Goal: Task Accomplishment & Management: Complete application form

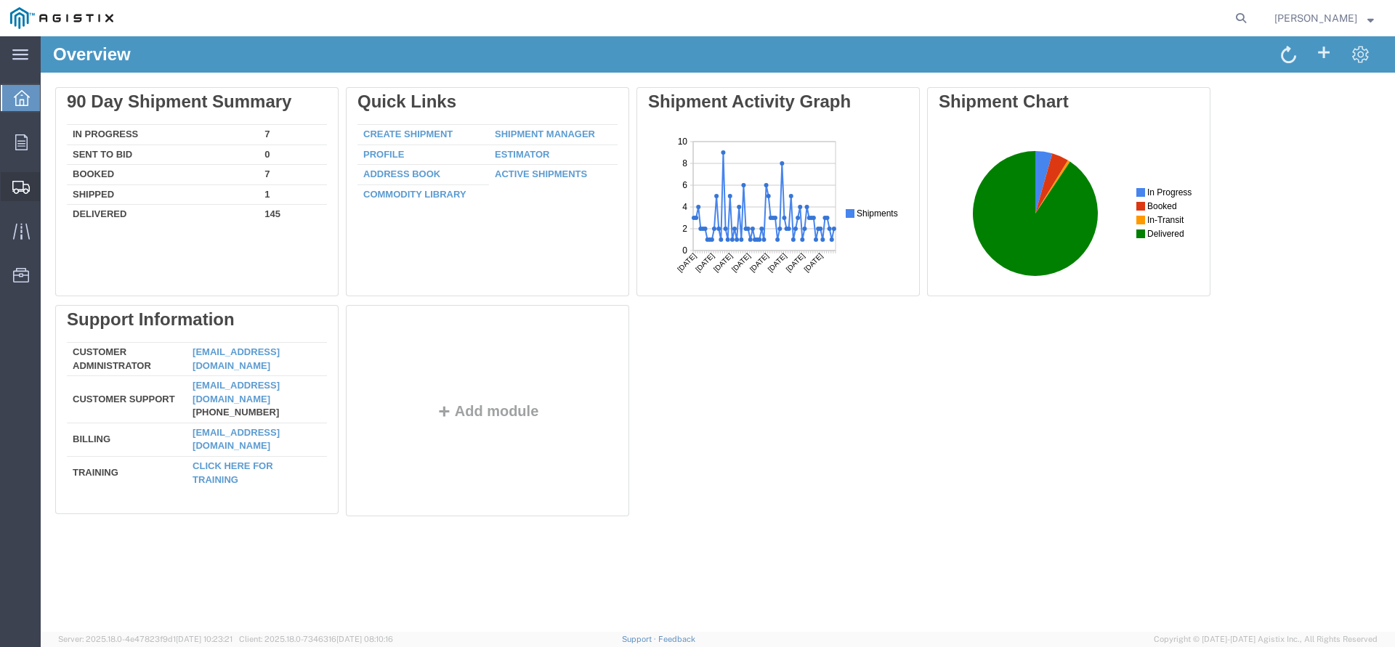
click at [50, 186] on span "Shipments" at bounding box center [45, 186] width 10 height 29
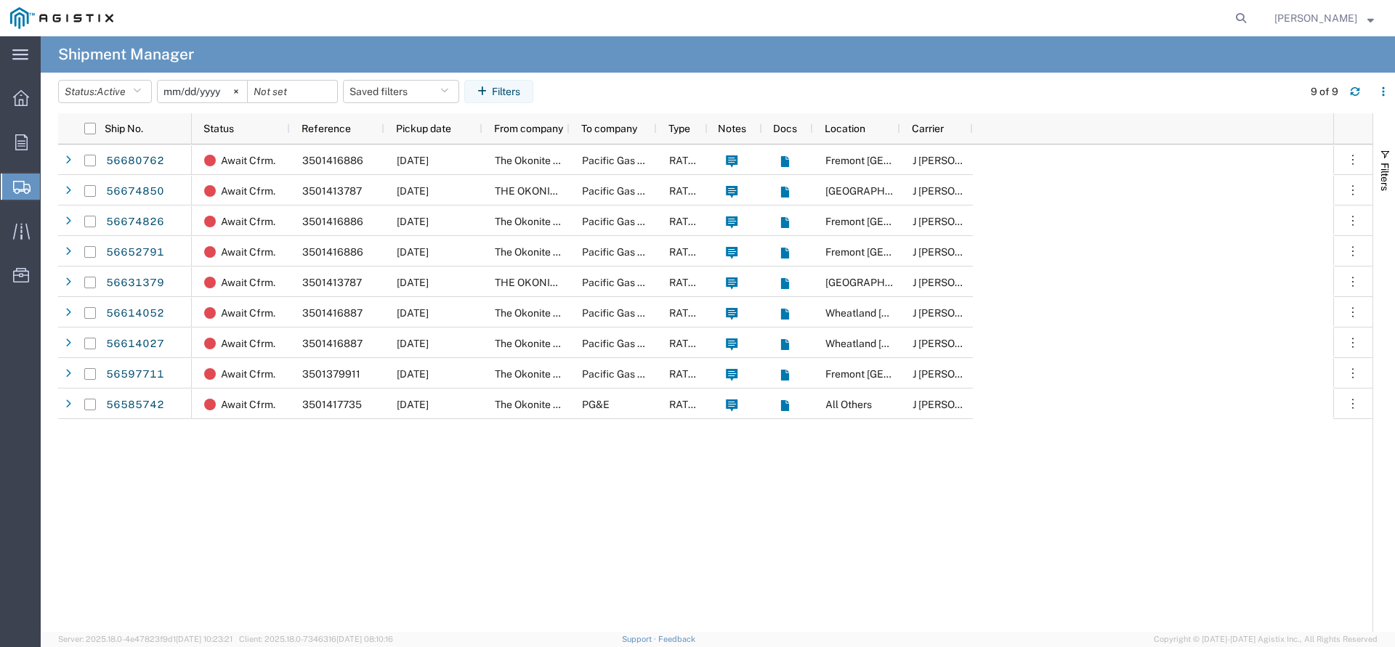
click at [0, 0] on span "Create Shipment" at bounding box center [0, 0] width 0 height 0
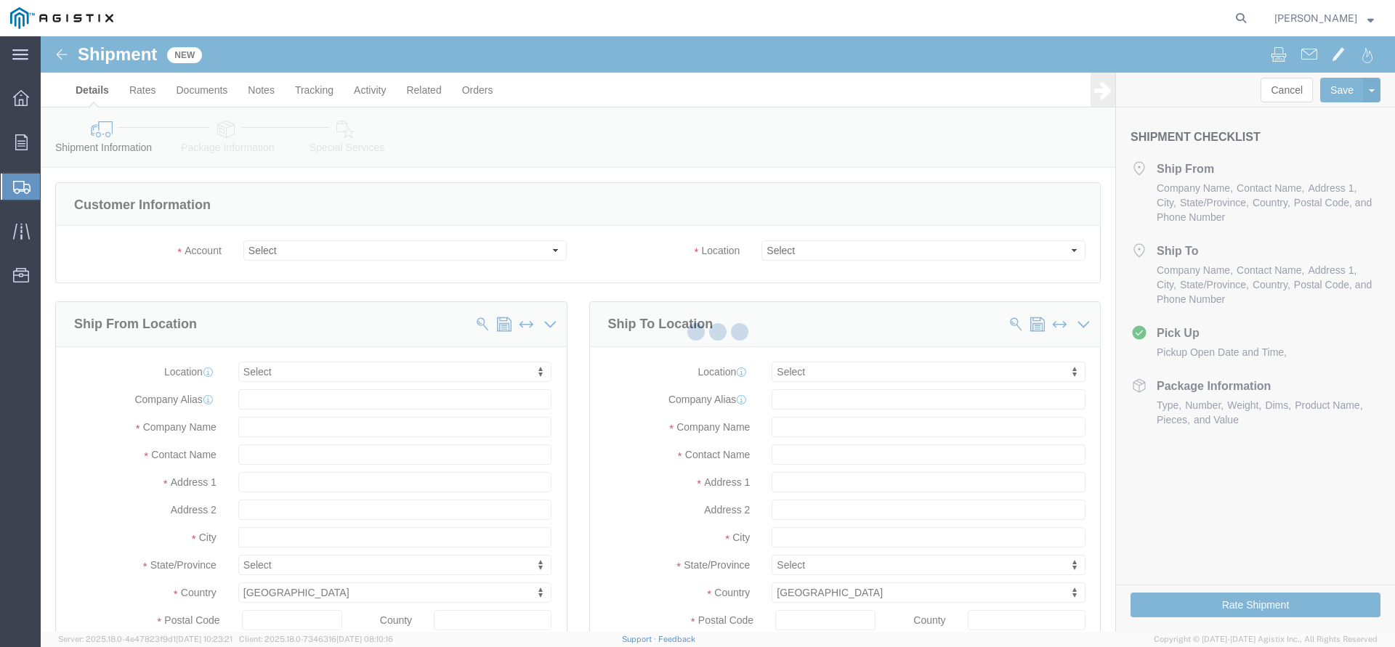
click div
select select
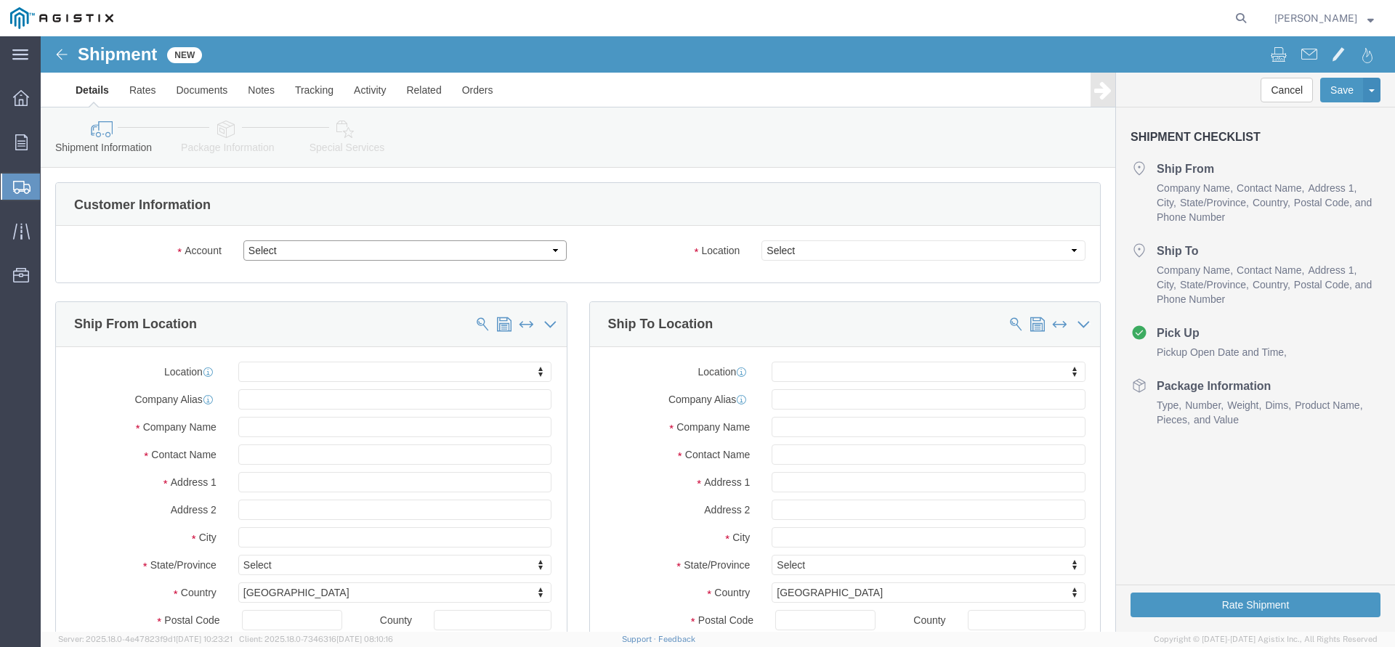
click select "Select PG&E The Okonite Co Inc"
select select "10761"
click option "The Okonite Co Inc"
select select
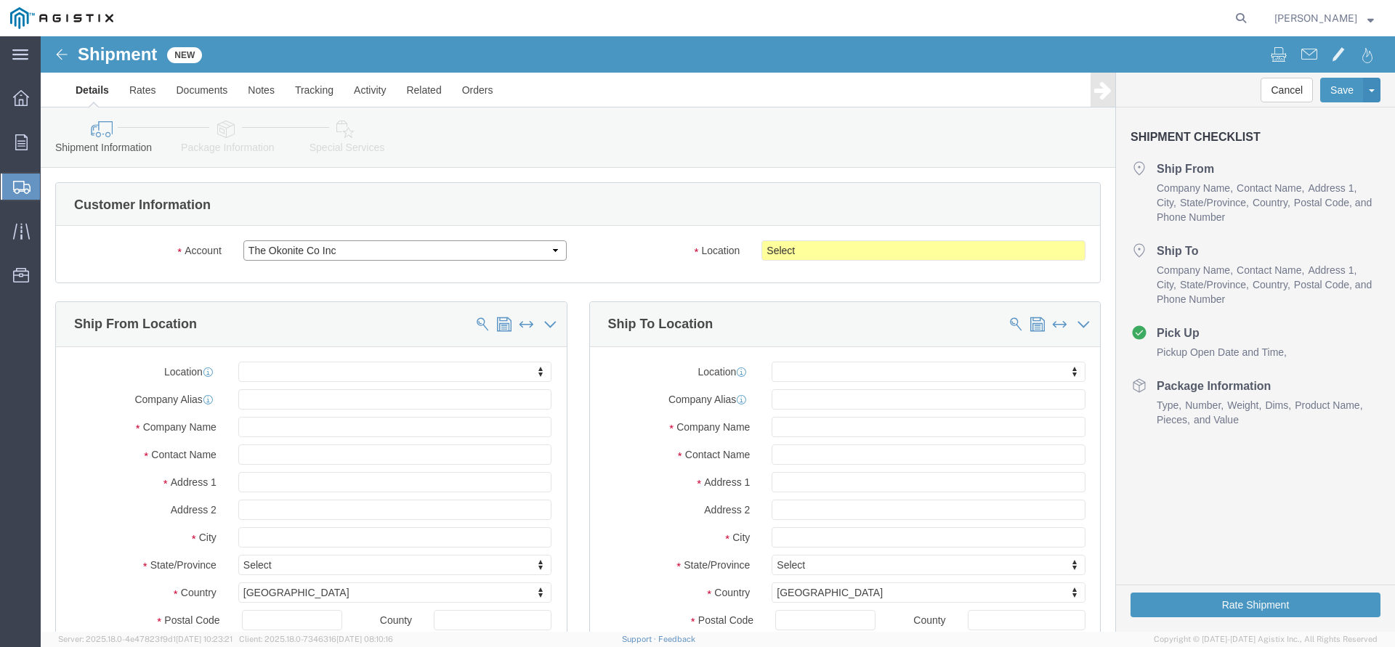
click select "Select PG&E The Okonite Co Inc"
select select "9596"
click option "PG&E"
select select "PURCHORD"
select select
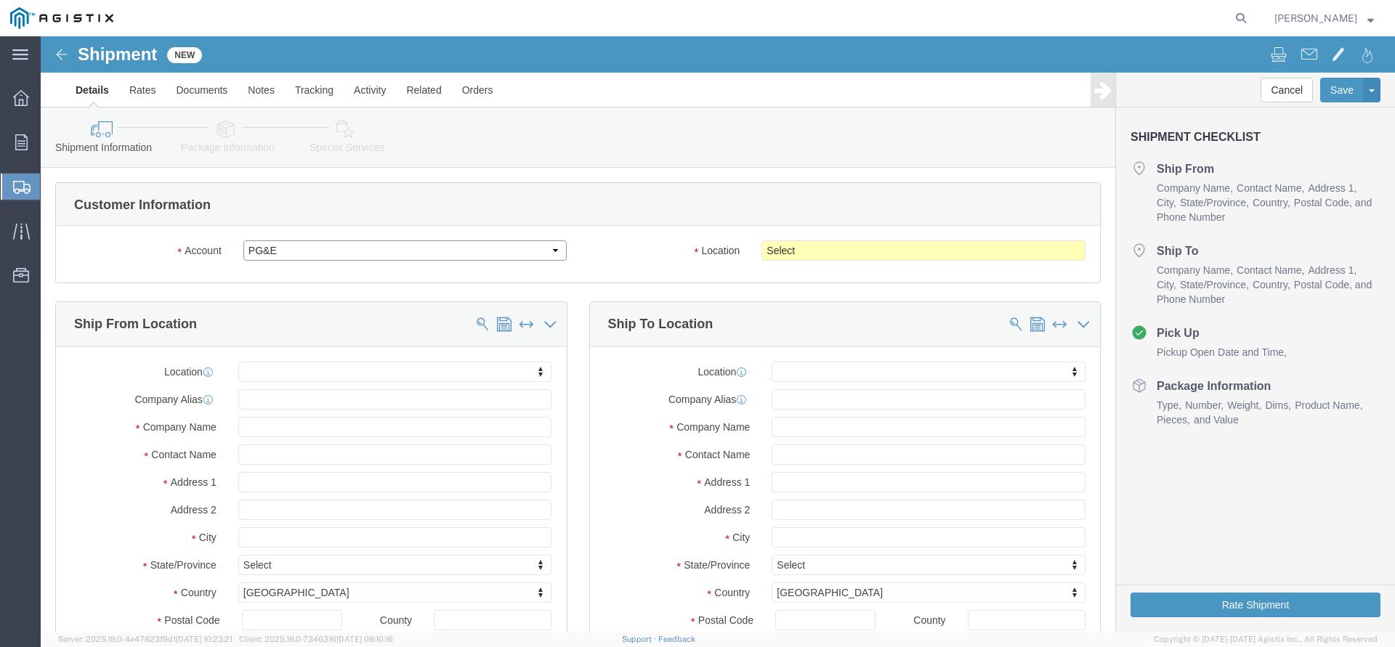
select select
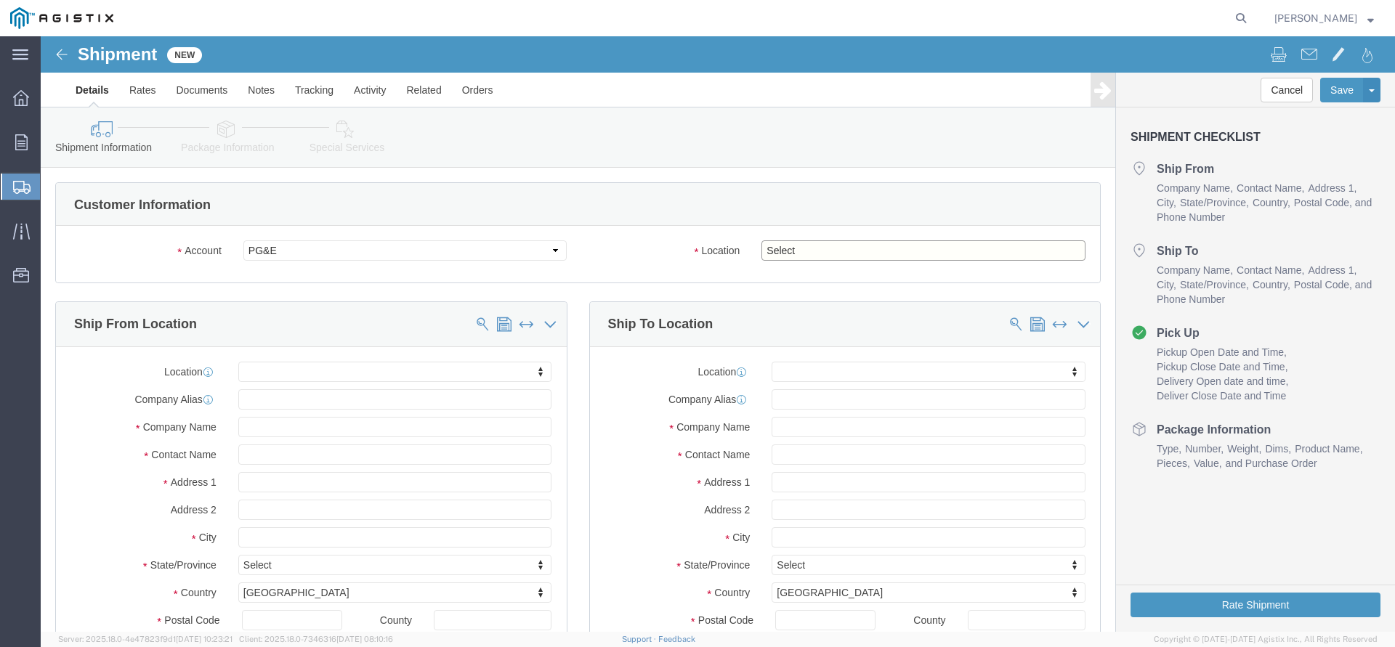
click select "Select All Others [GEOGRAPHIC_DATA] [GEOGRAPHIC_DATA] [GEOGRAPHIC_DATA] [GEOGRA…"
select select "19996"
click option "Wheatland [GEOGRAPHIC_DATA]"
click body "Shipment New Details Rates Documents Notes Tracking Activity Related Orders Can…"
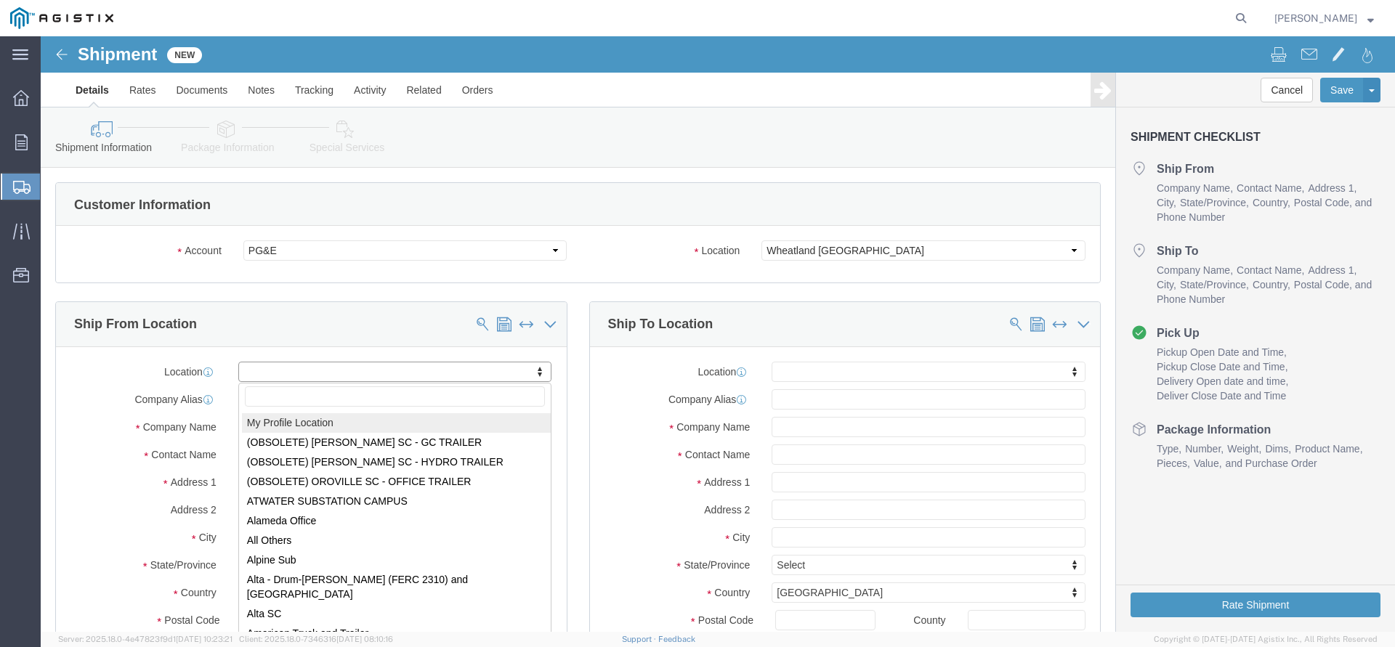
click div "My Profile Location (OBSOLETE) [PERSON_NAME] SC - GC TRAILER (OBSOLETE) [GEOGRA…"
select select "MYPROFILE"
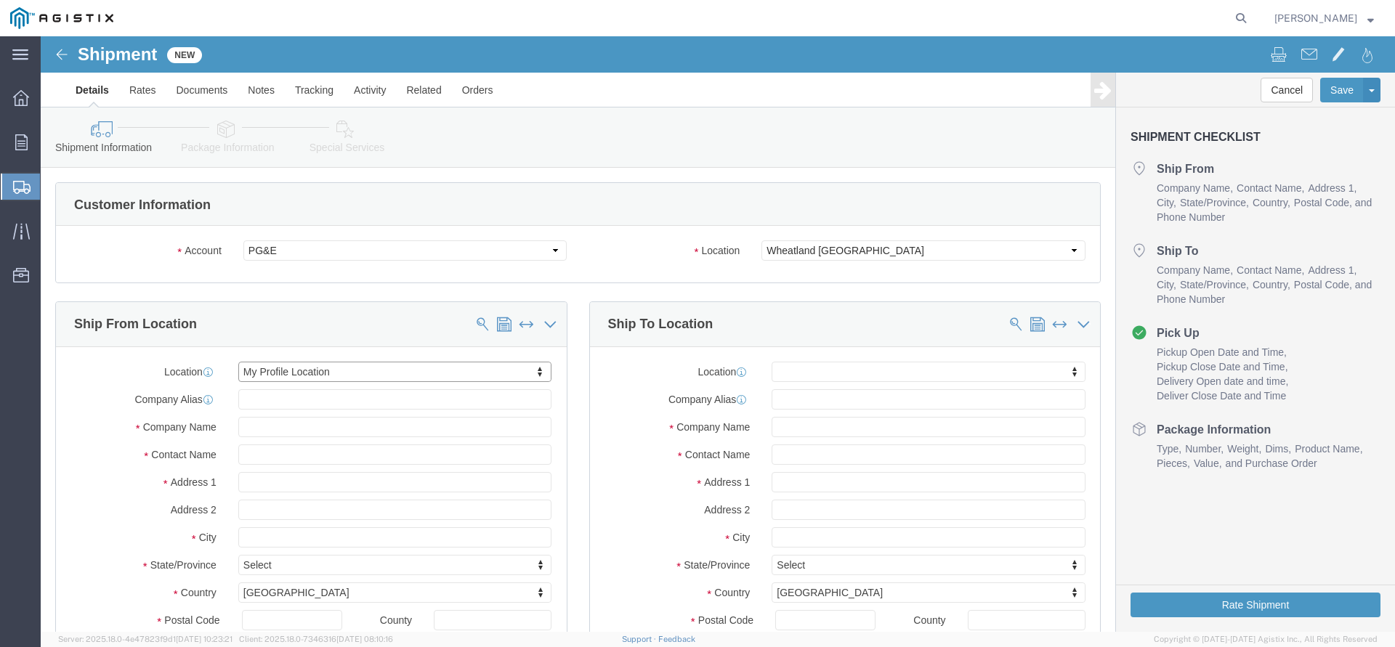
scroll to position [4, 0]
type input "[STREET_ADDRESS]"
type input "97140"
type input "[PHONE_NUMBER]"
type input "3513"
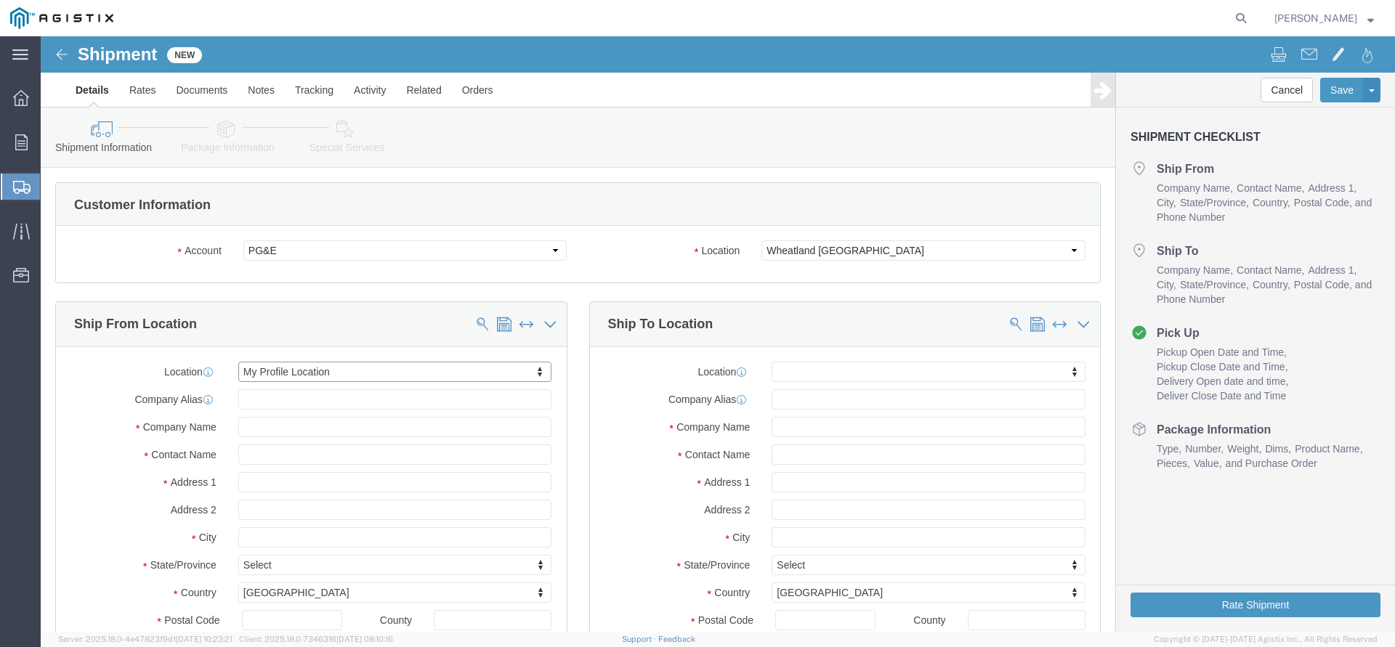
type input "[PERSON_NAME][EMAIL_ADDRESS][DOMAIN_NAME]"
checkbox input "true"
type input "The Okonite Co Inc"
type input "[PERSON_NAME]"
type input "Sherwood"
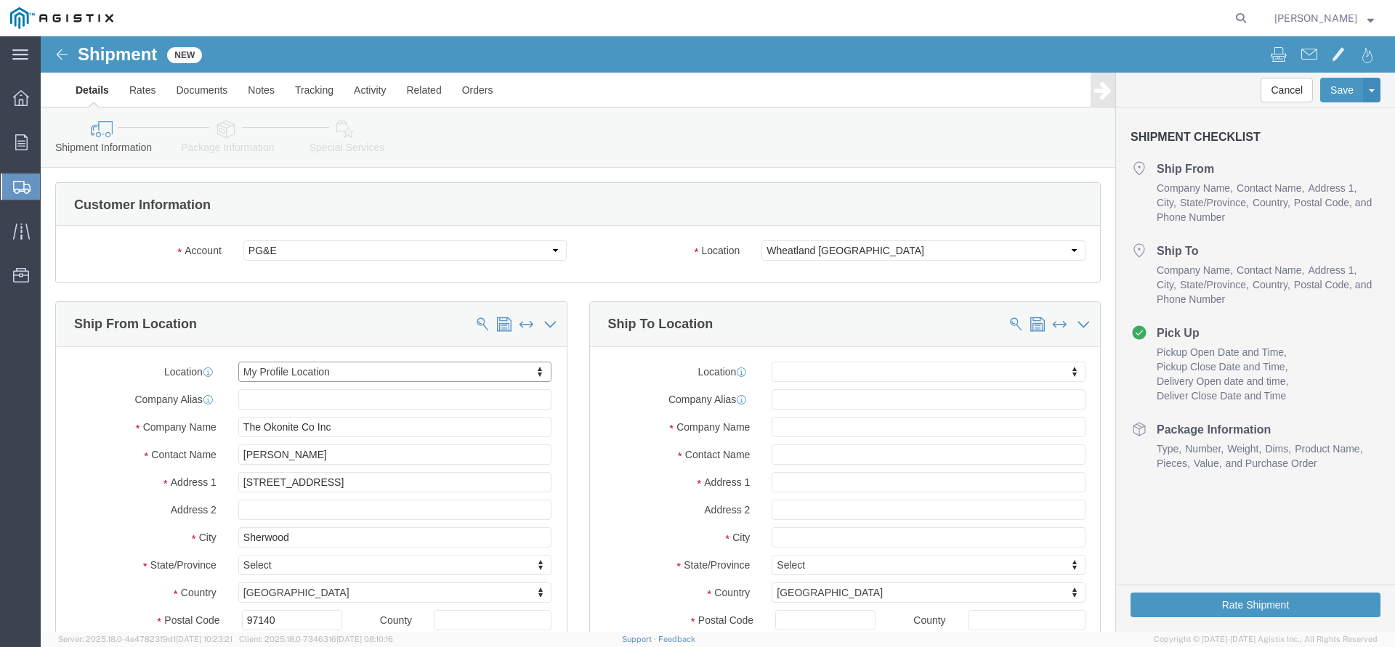
select select "OR"
click body "Shipment New Details Rates Documents Notes Tracking Activity Related Orders Can…"
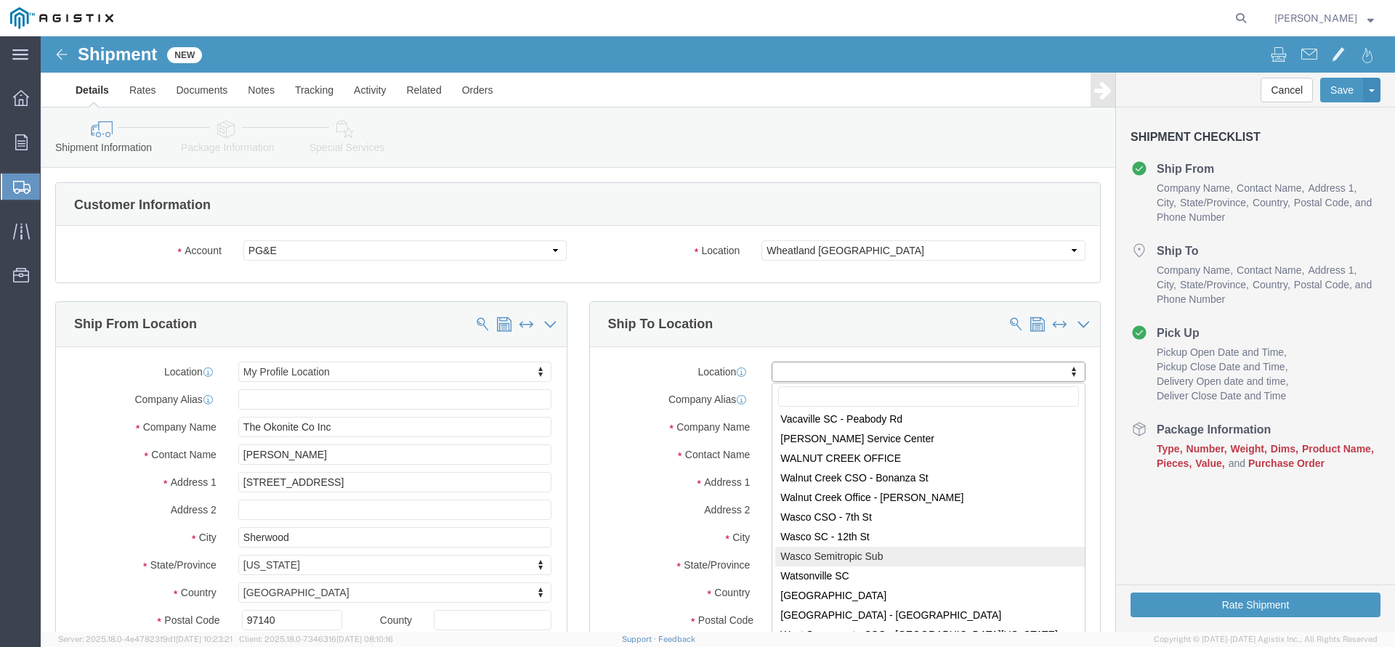
scroll to position [9321, 0]
select select "19996"
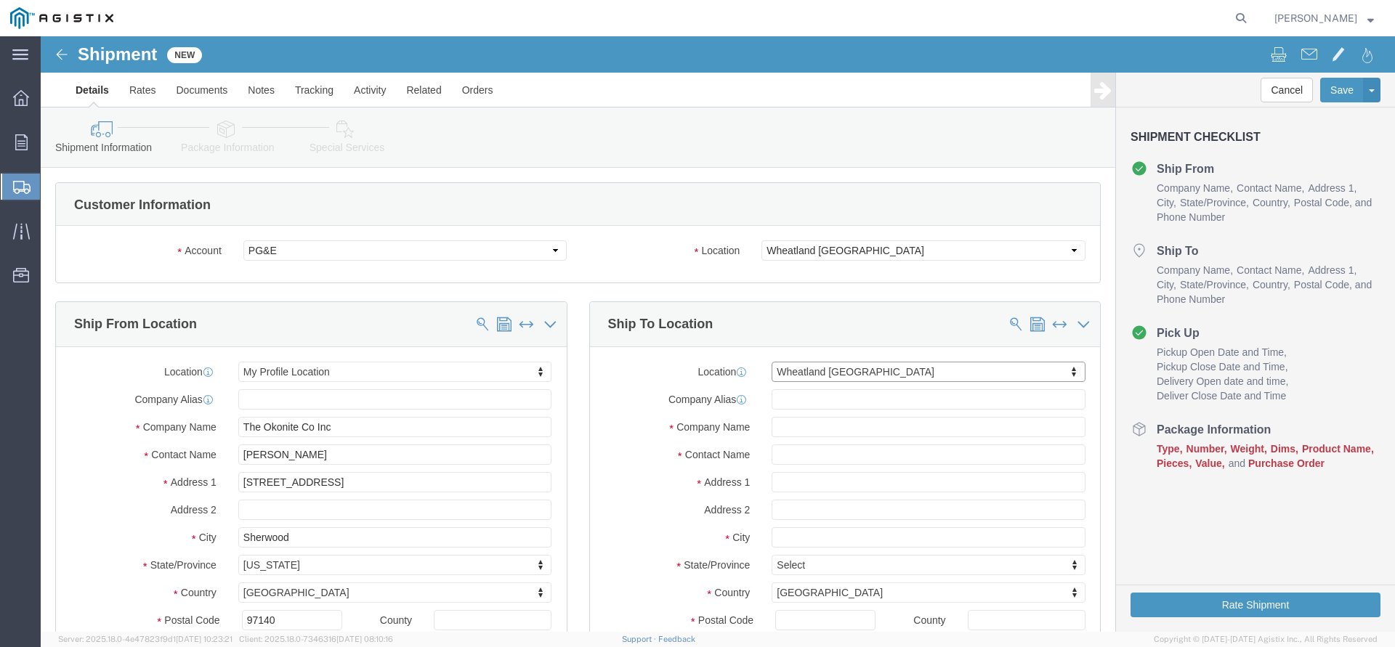
scroll to position [4, 0]
type input "[STREET_ADDRESS]"
type input "95692"
type input "PG&E"
type input "Wheatland"
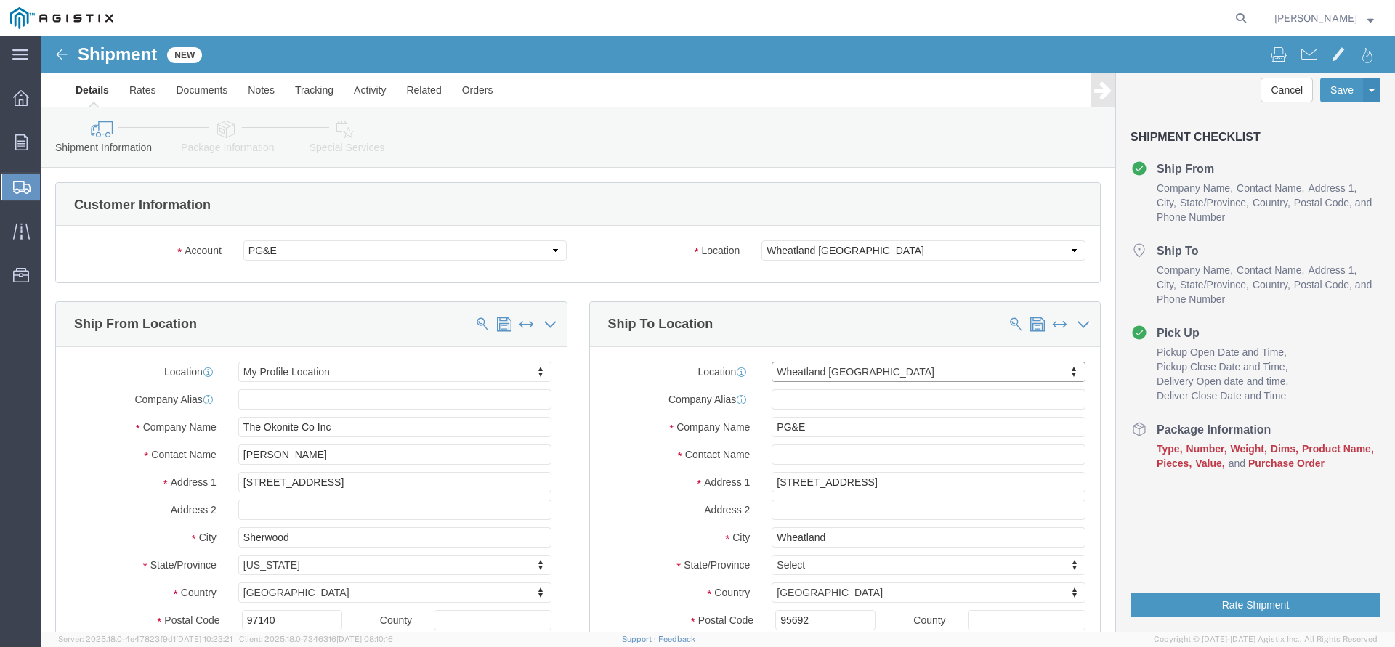
select select "CA"
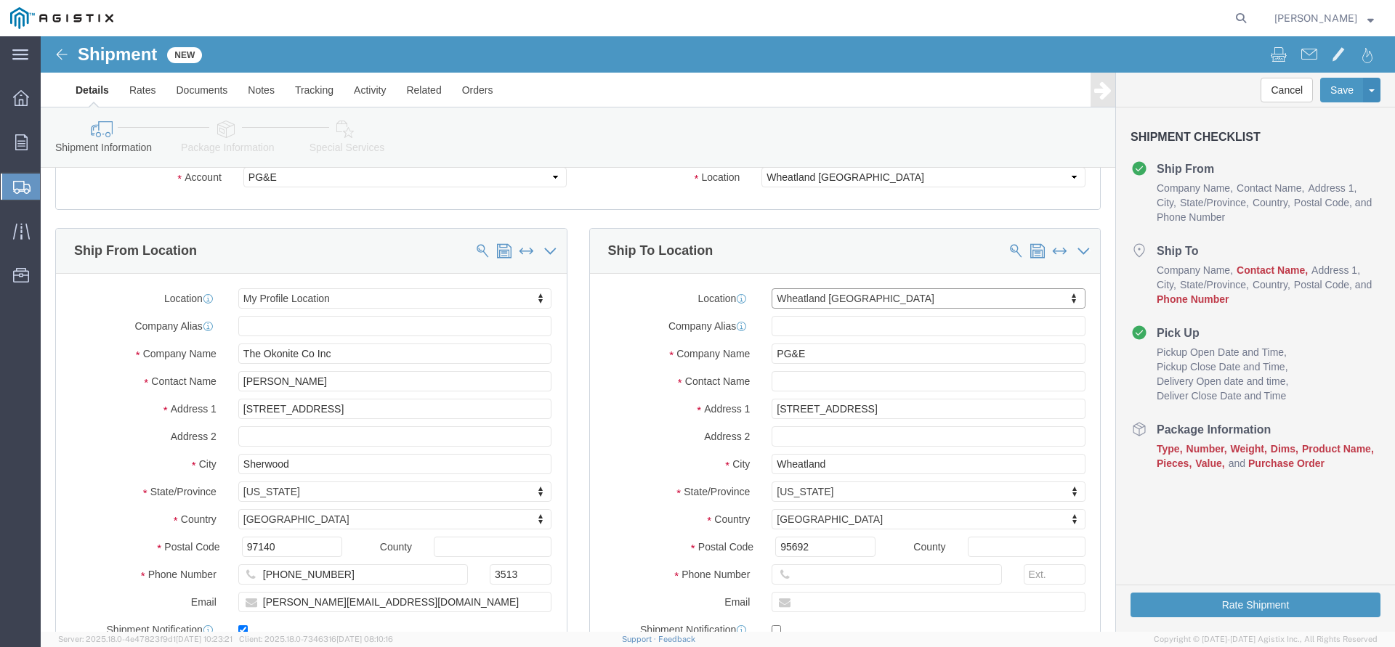
scroll to position [74, 0]
click input "text"
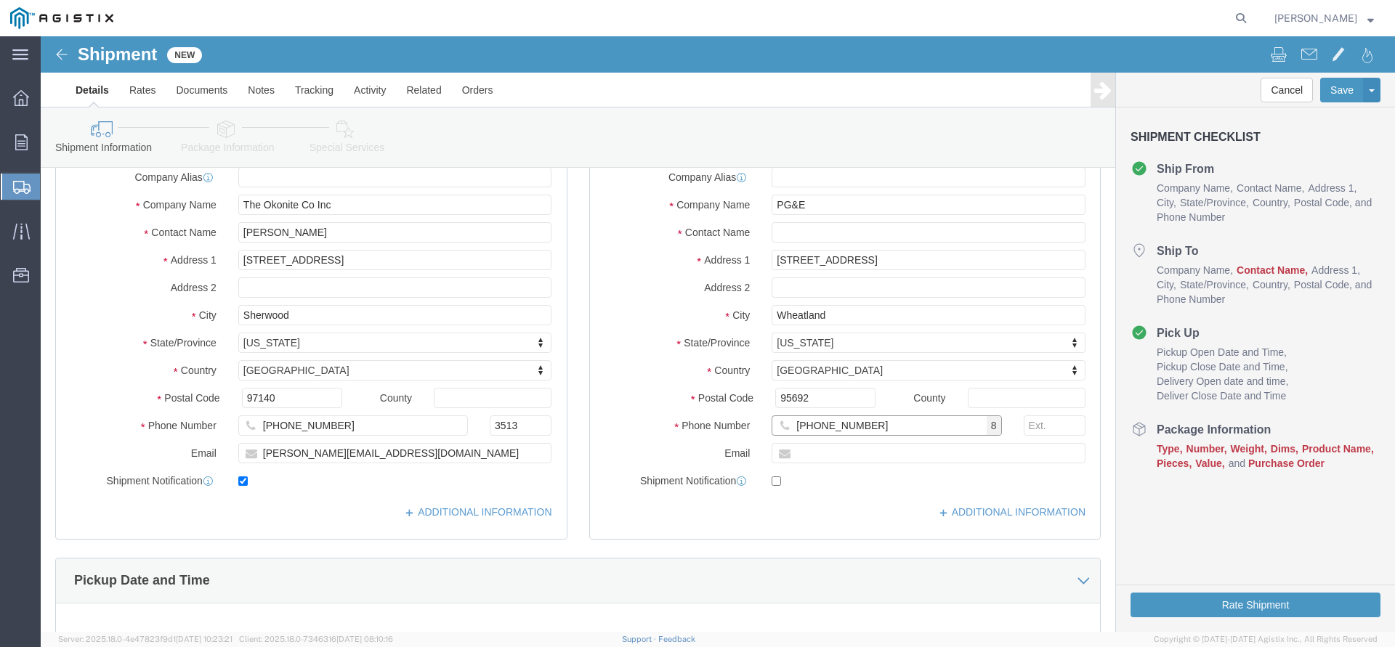
scroll to position [148, 0]
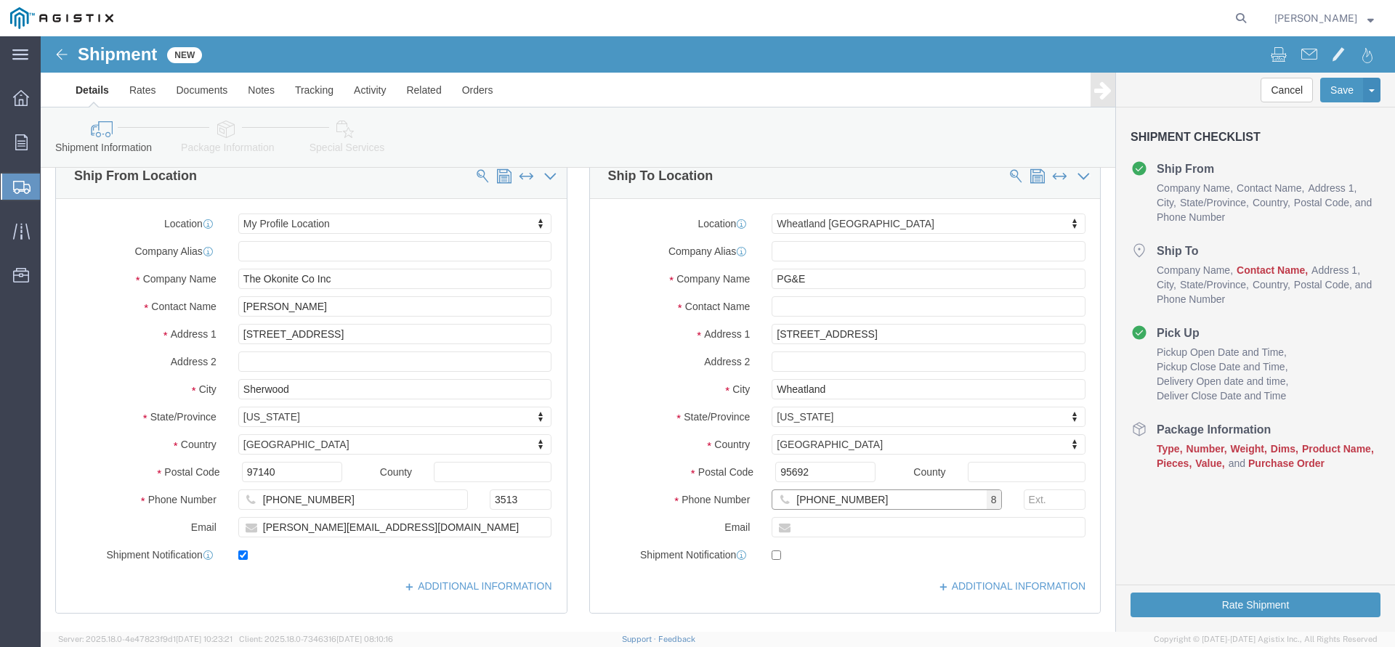
type input "[PHONE_NUMBER]"
click input "text"
paste input "[EMAIL_ADDRESS][DOMAIN_NAME]"
type input "[EMAIL_ADDRESS][DOMAIN_NAME]"
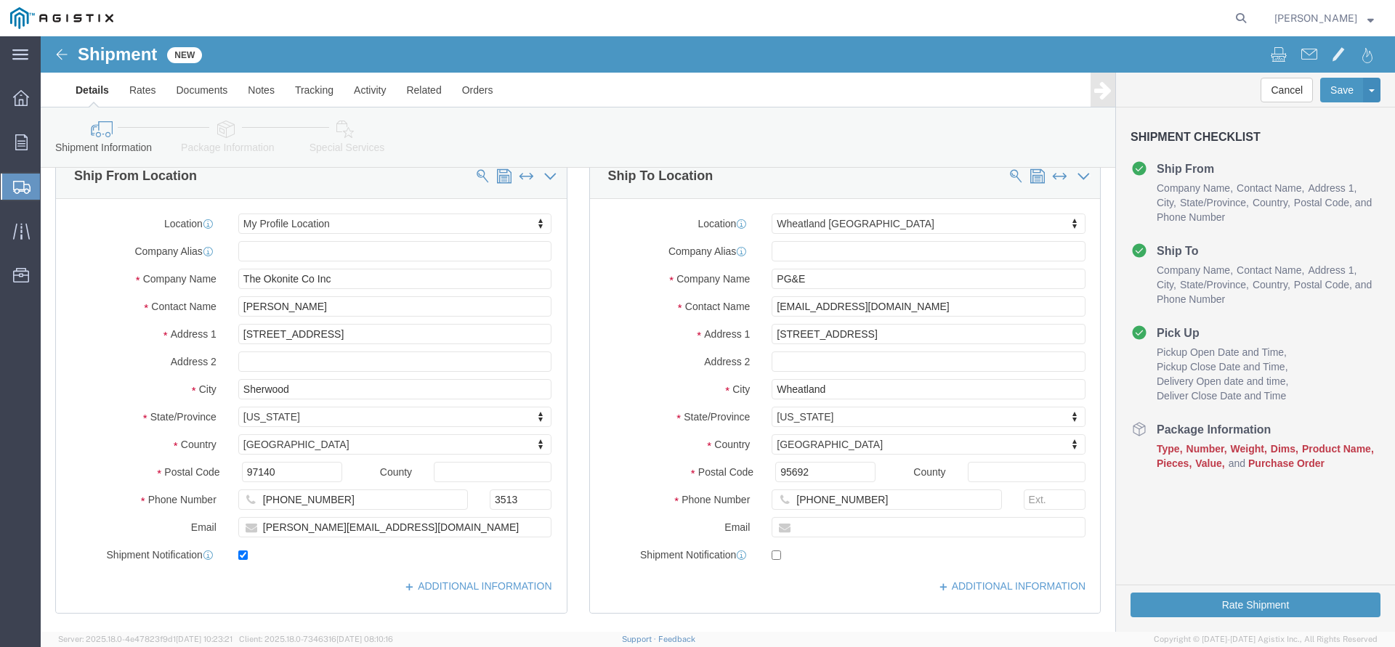
drag, startPoint x: 669, startPoint y: 383, endPoint x: 638, endPoint y: 410, distance: 41.7
click label "State/Province"
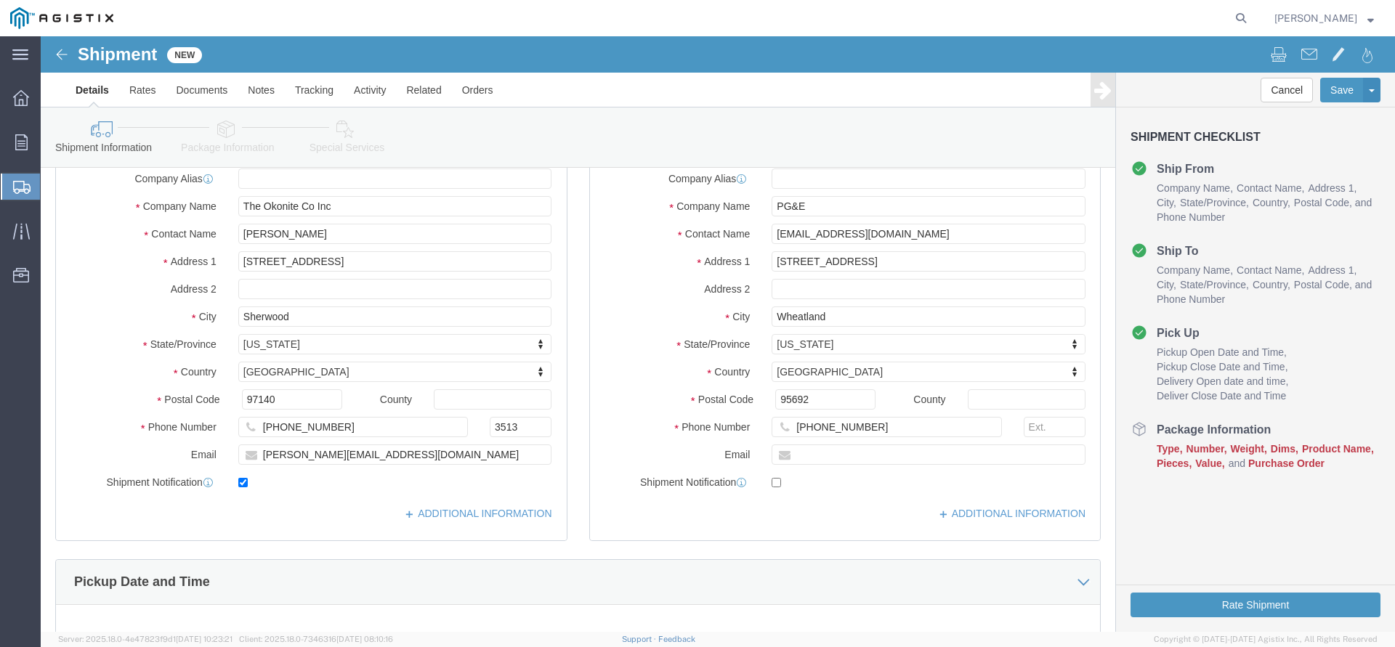
scroll to position [445, 0]
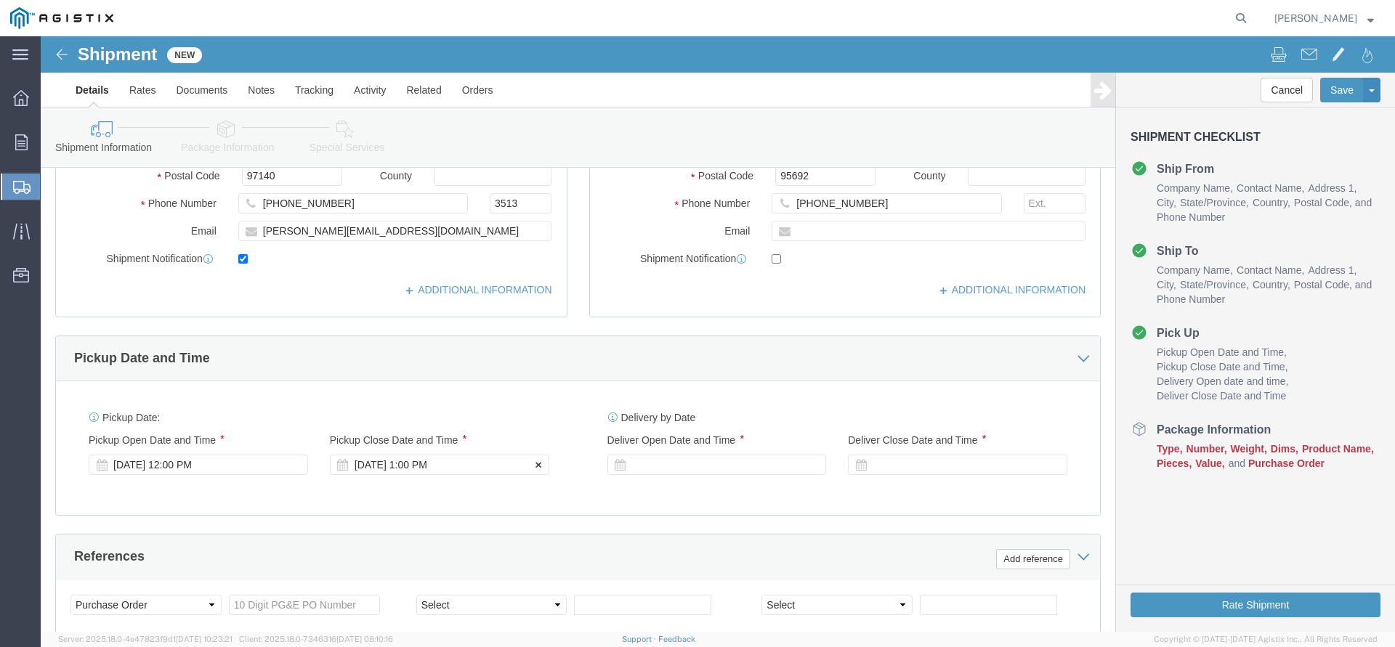
click div "[DATE] 1:00 PM"
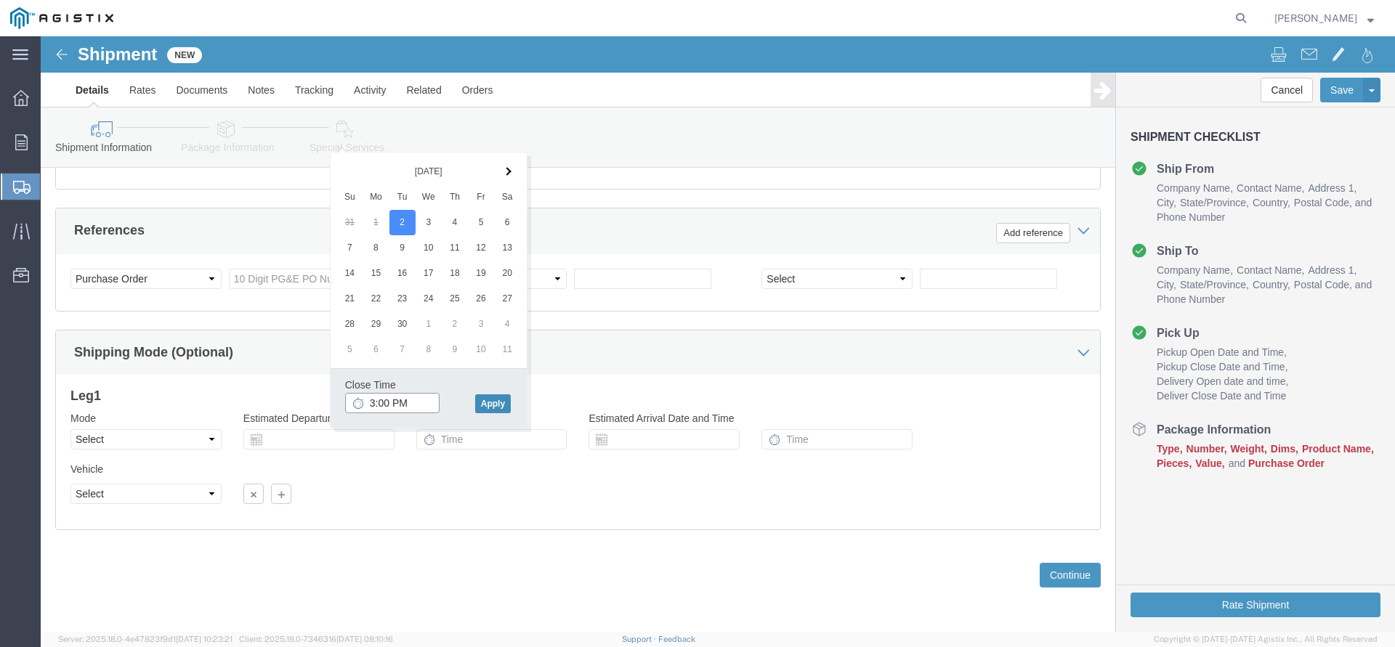
type input "3:00 PM"
click button "Apply"
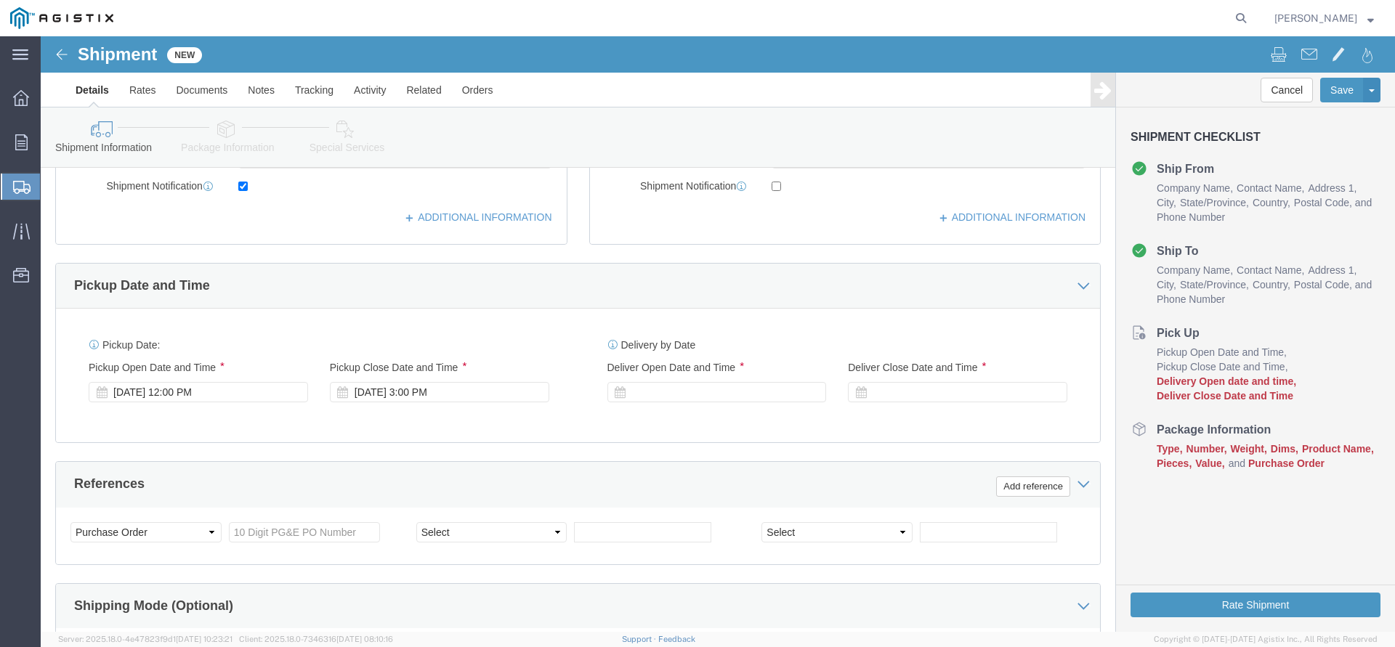
scroll to position [474, 0]
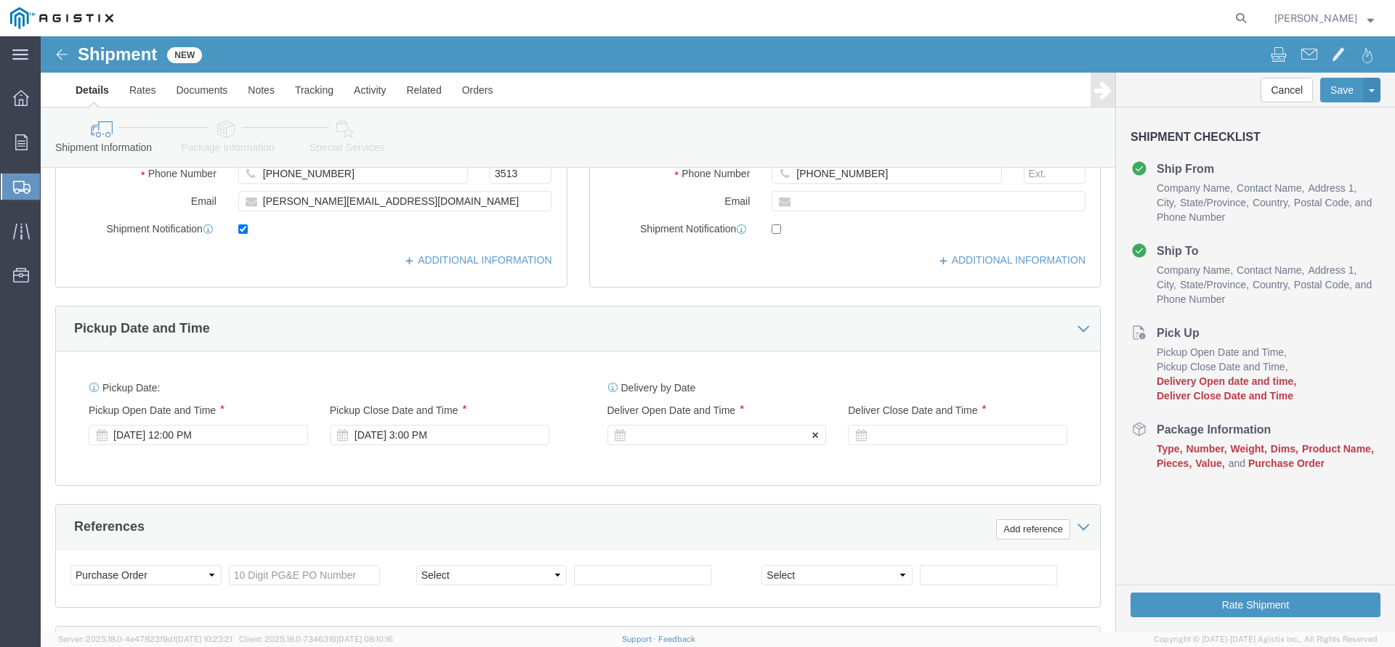
click div
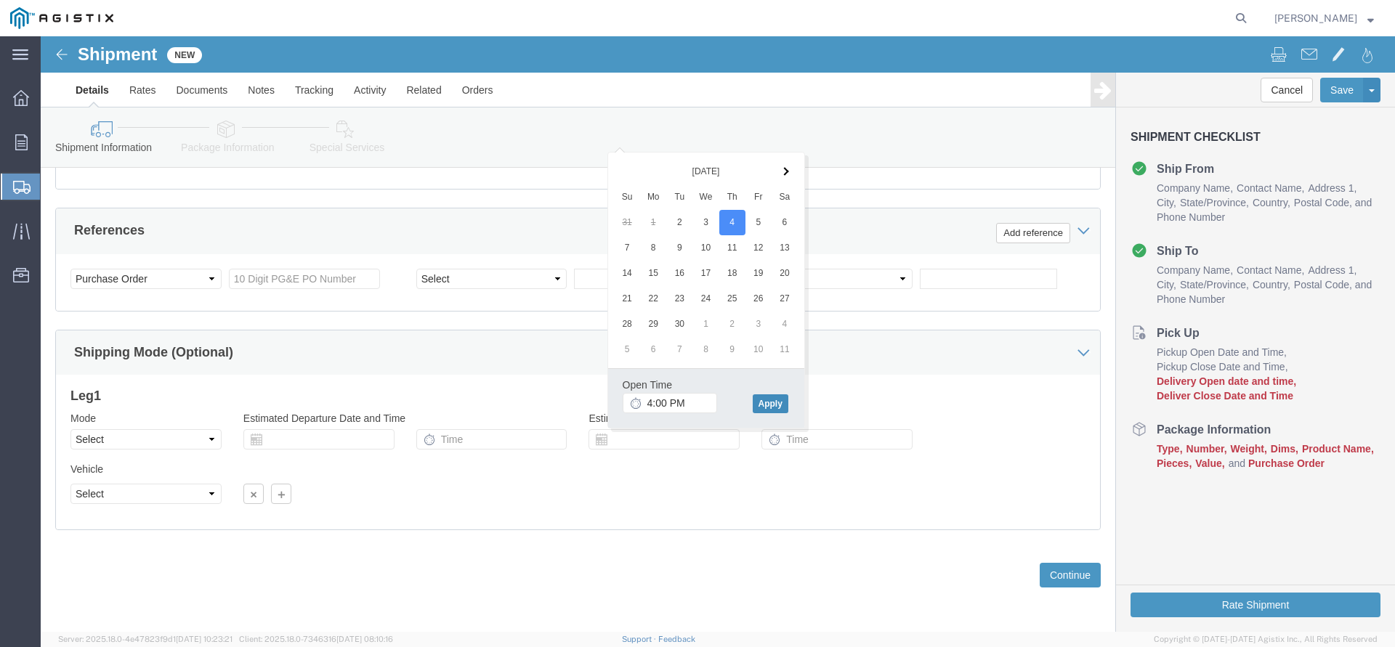
click button "Apply"
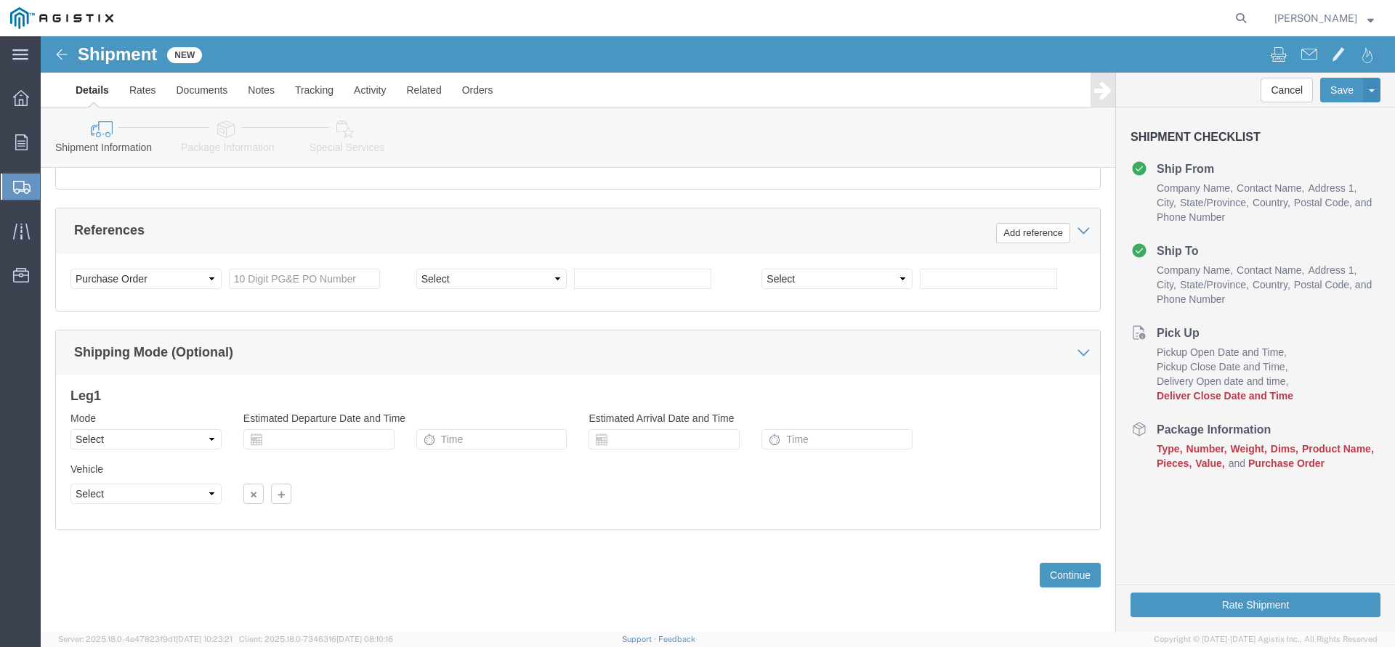
scroll to position [548, 0]
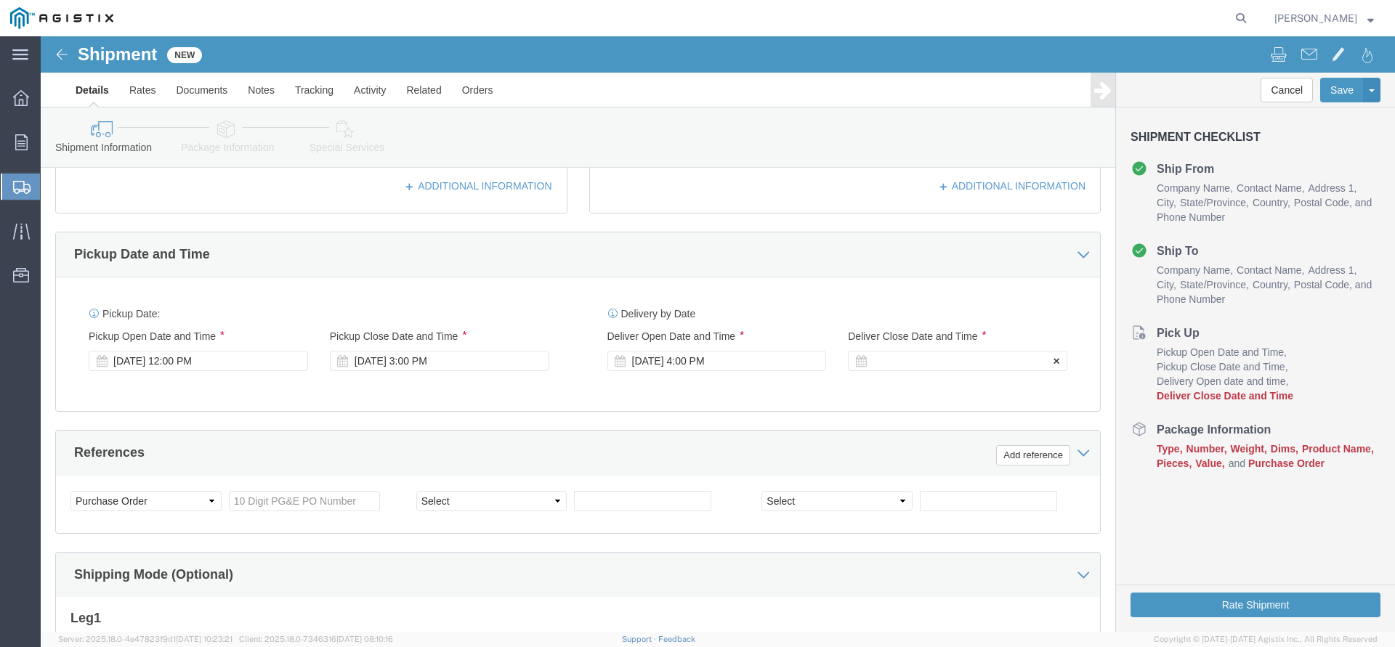
click div
click button "Apply"
click input "text"
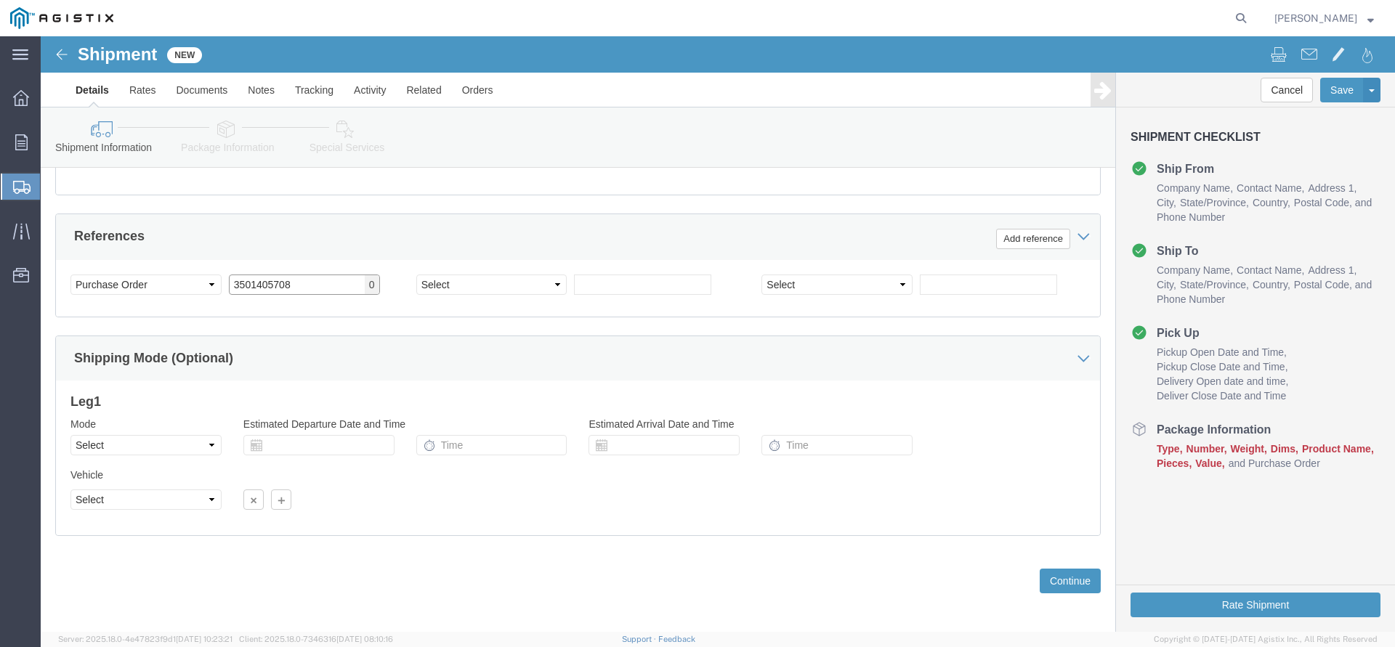
scroll to position [771, 0]
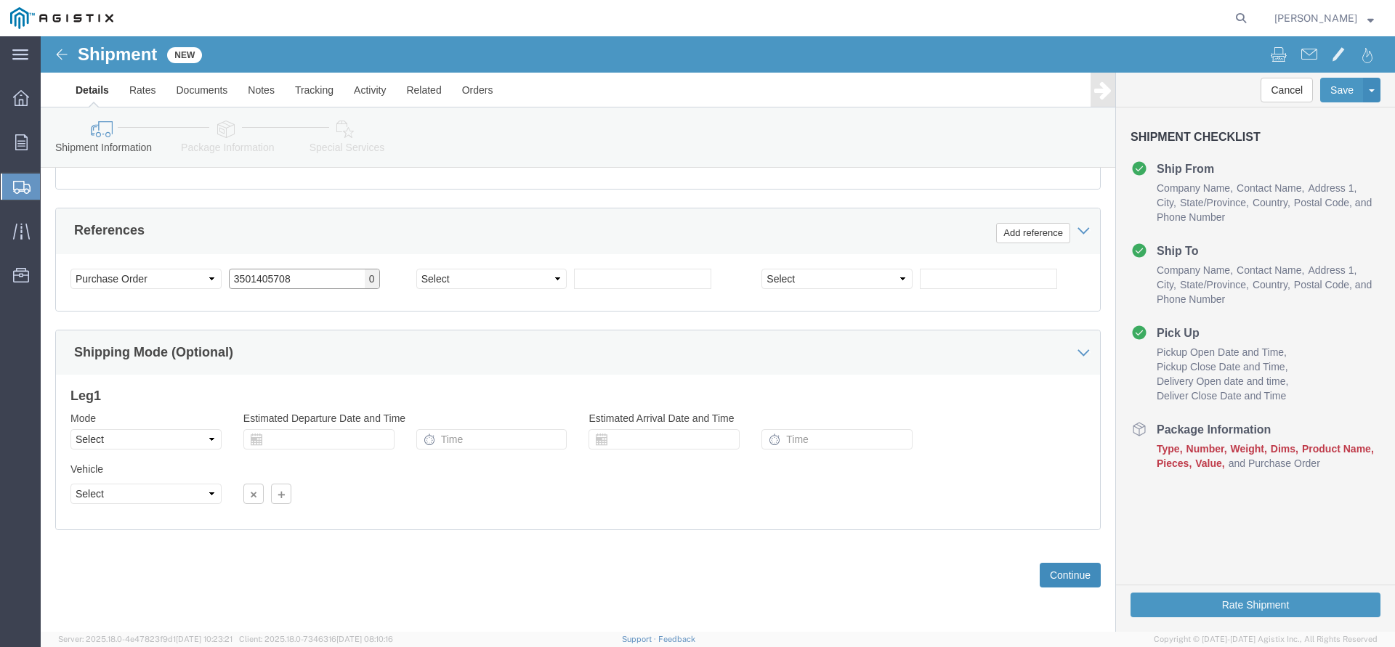
type input "3501405708"
click button "Continue"
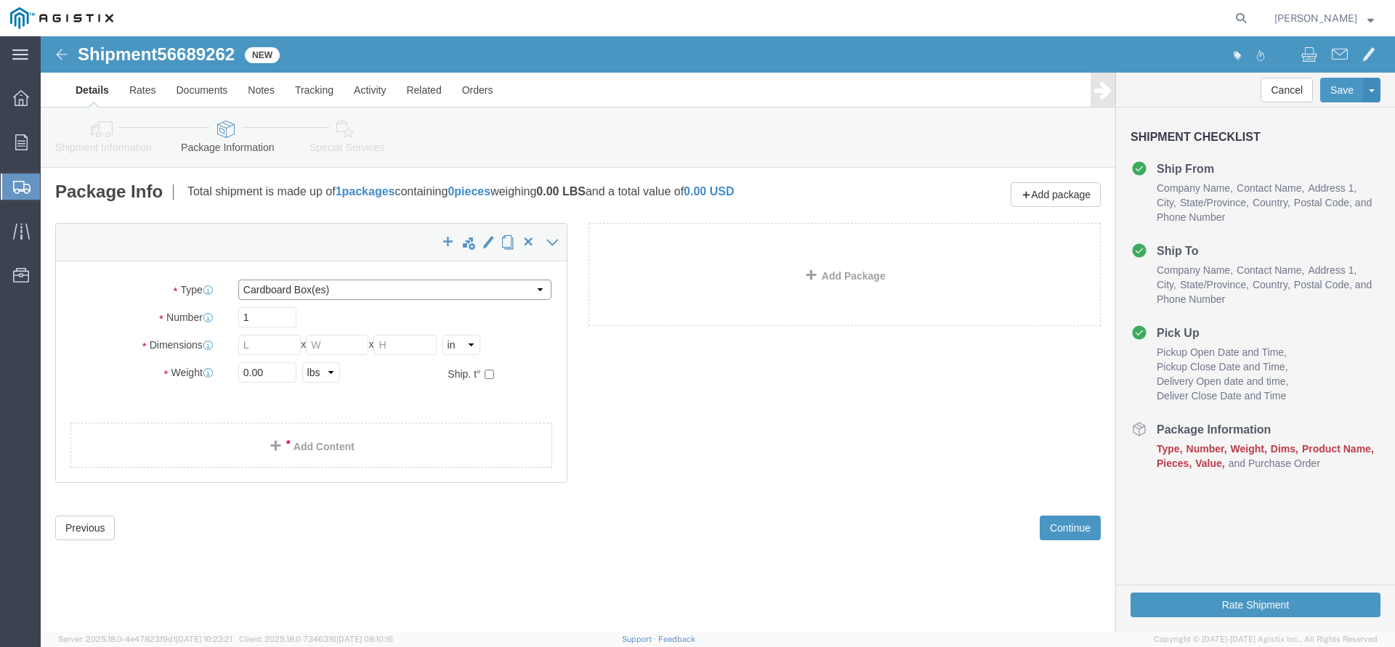
click select "Select Bulk Bundle(s) Cardboard Box(es) Carton(s) Crate(s) Drum(s) (Fiberboard)…"
select select "PSNS"
click option "Pallet(s) Standard (Not Stackable)"
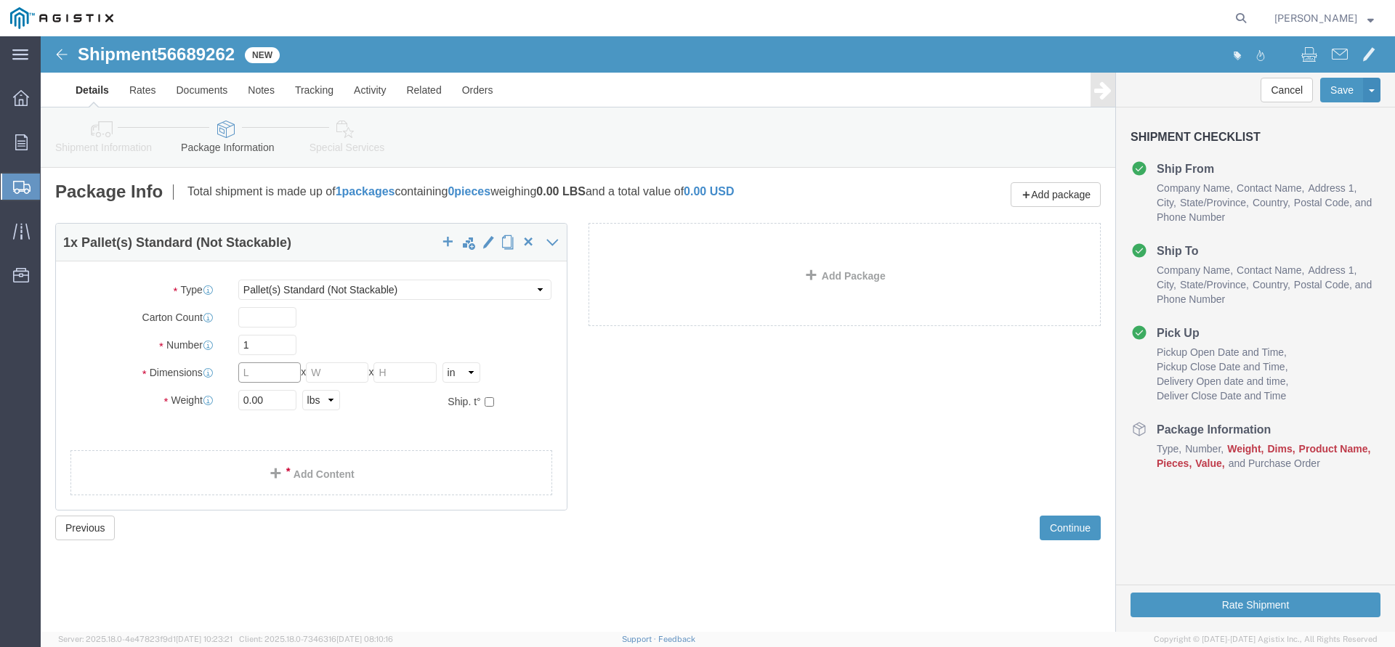
click input "text"
type input "40"
type input "48"
type input "50"
drag, startPoint x: 233, startPoint y: 361, endPoint x: 179, endPoint y: 376, distance: 56.4
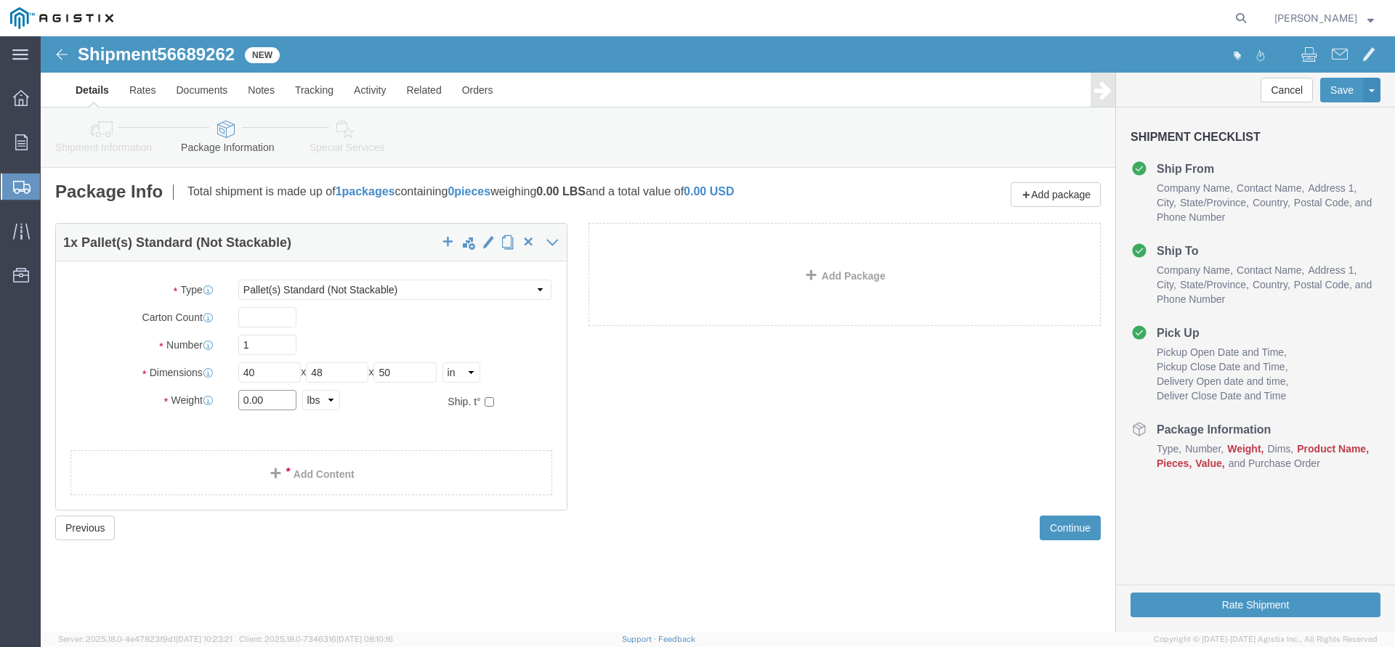
click input "0.00"
drag, startPoint x: 241, startPoint y: 370, endPoint x: 198, endPoint y: 363, distance: 44.2
click input "0.00"
type input "5267"
click button "Continue"
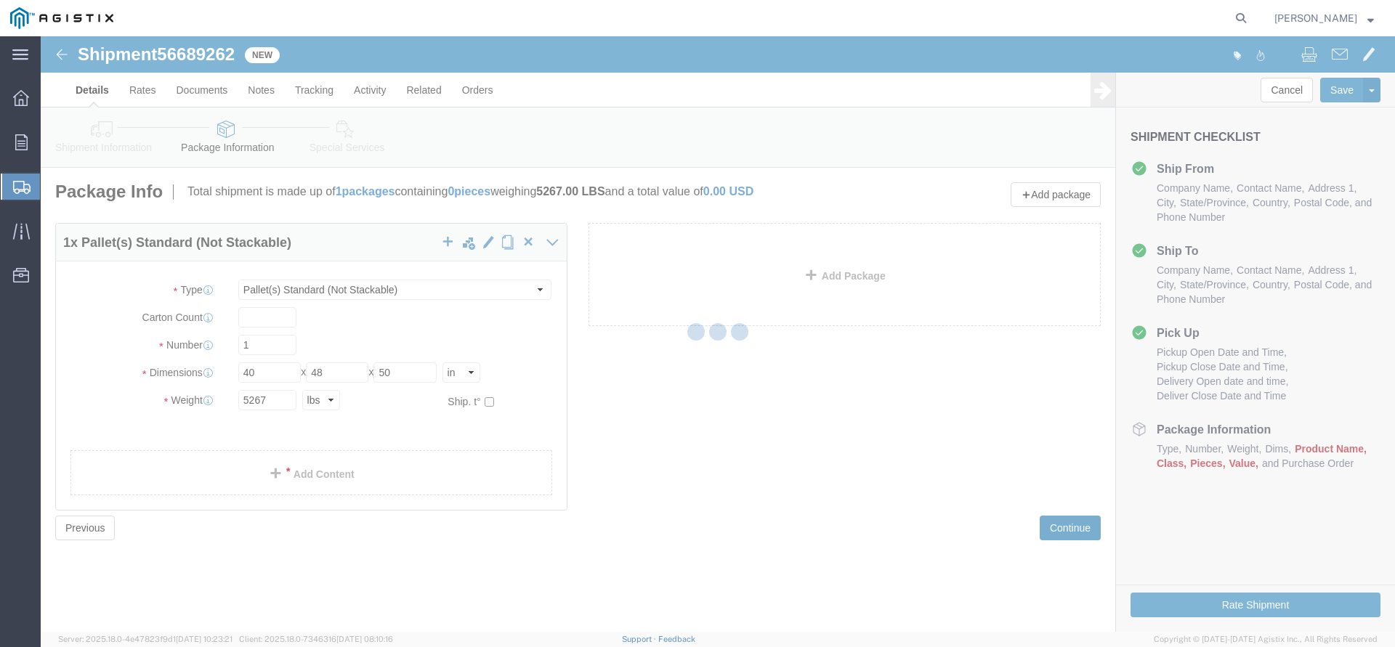
select select
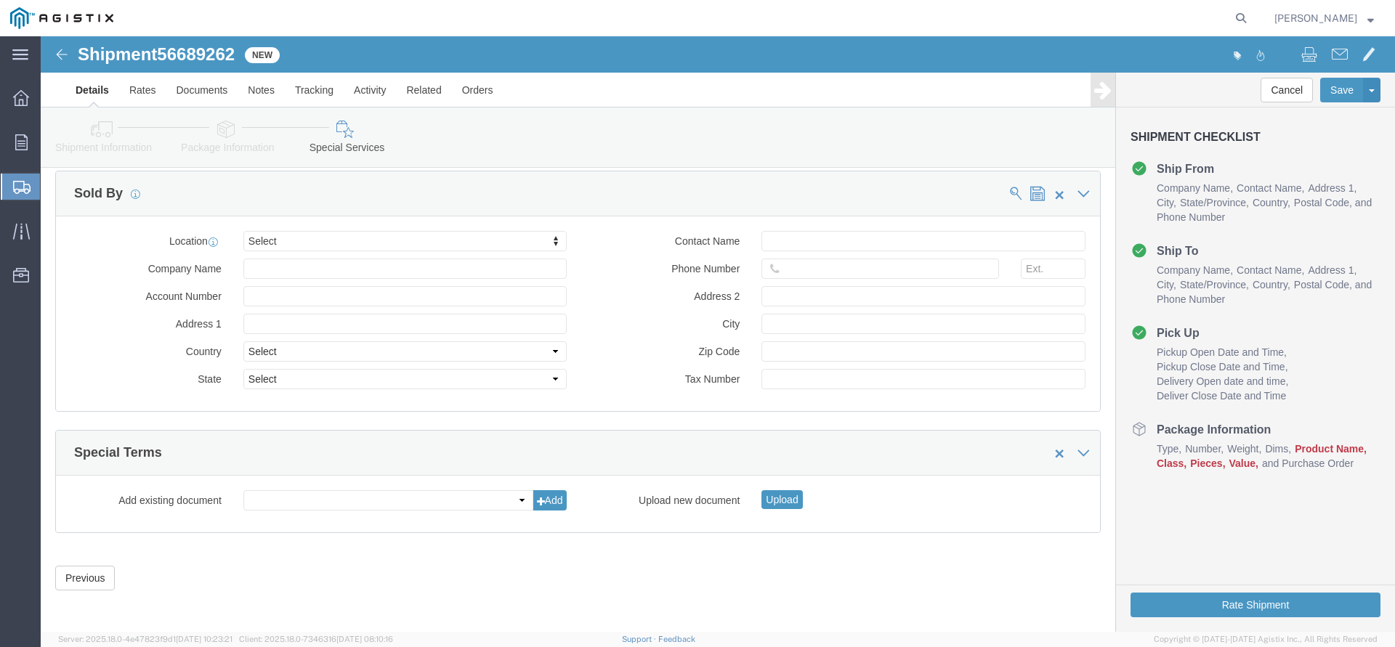
scroll to position [1377, 0]
click button "Previous"
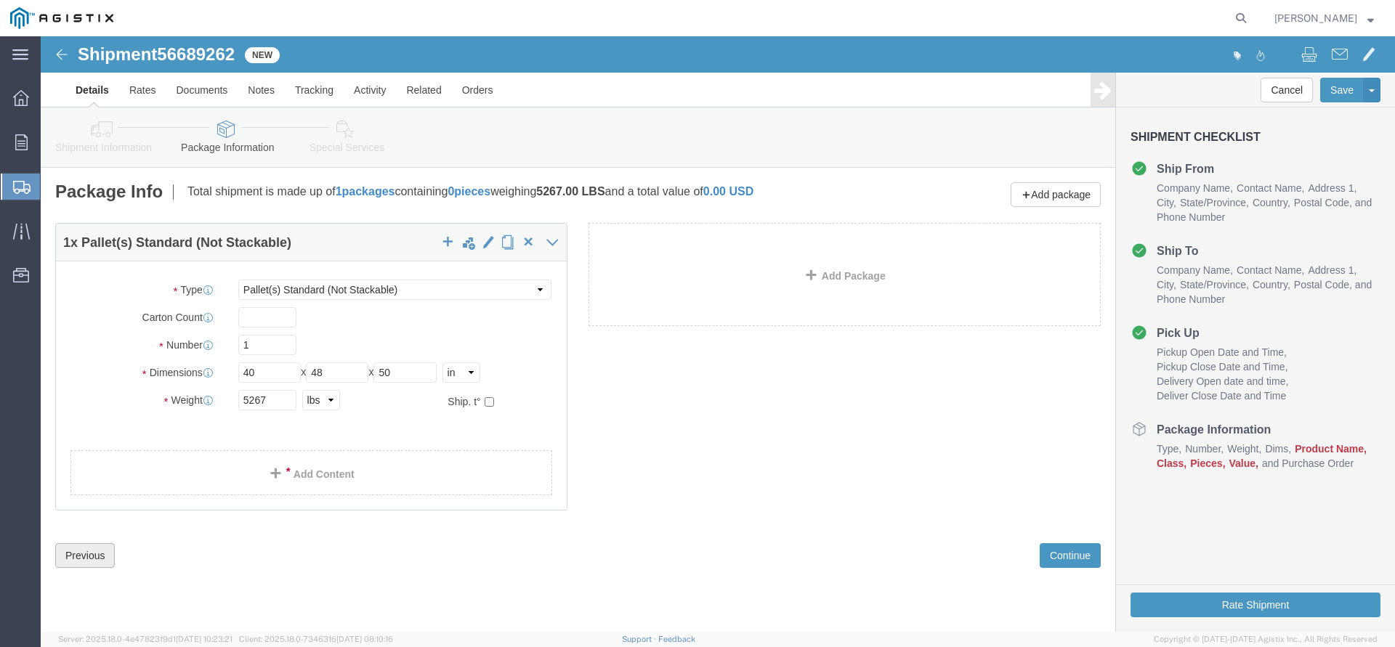
scroll to position [0, 0]
click span
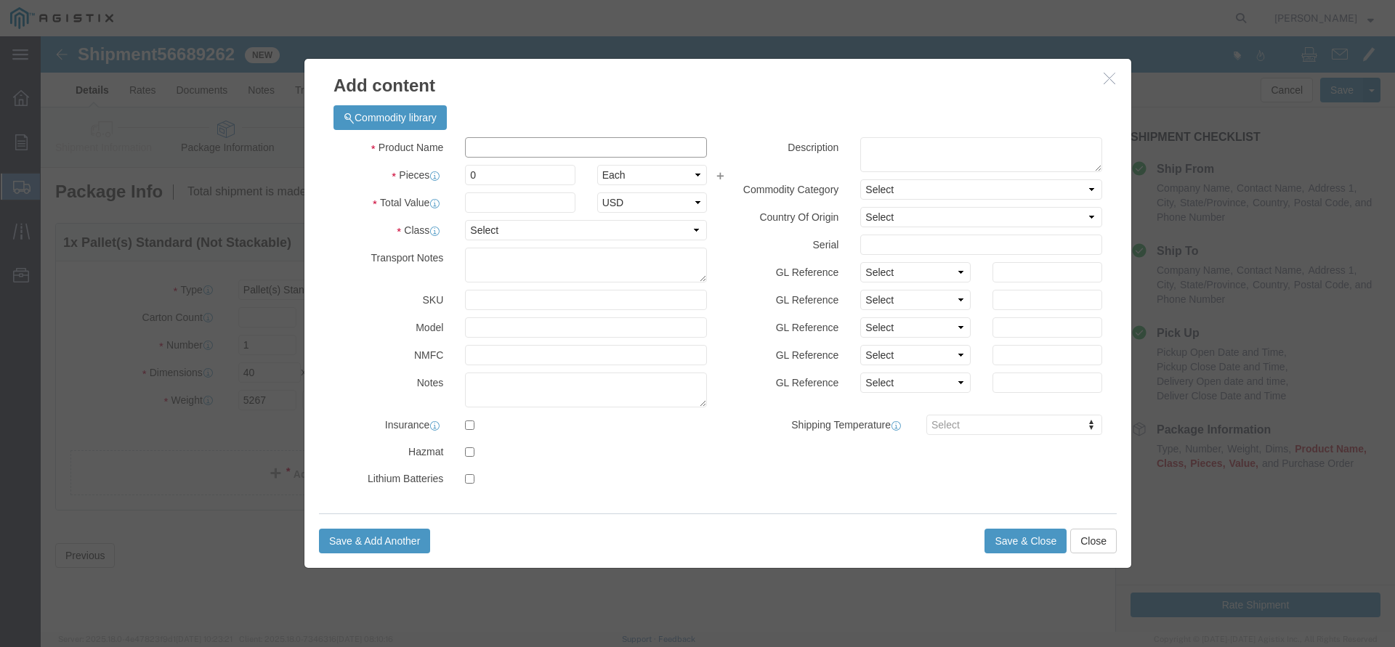
click input "text"
type input "ELECTRICAL CABLE"
type input "2"
type input "31470"
select select "USD"
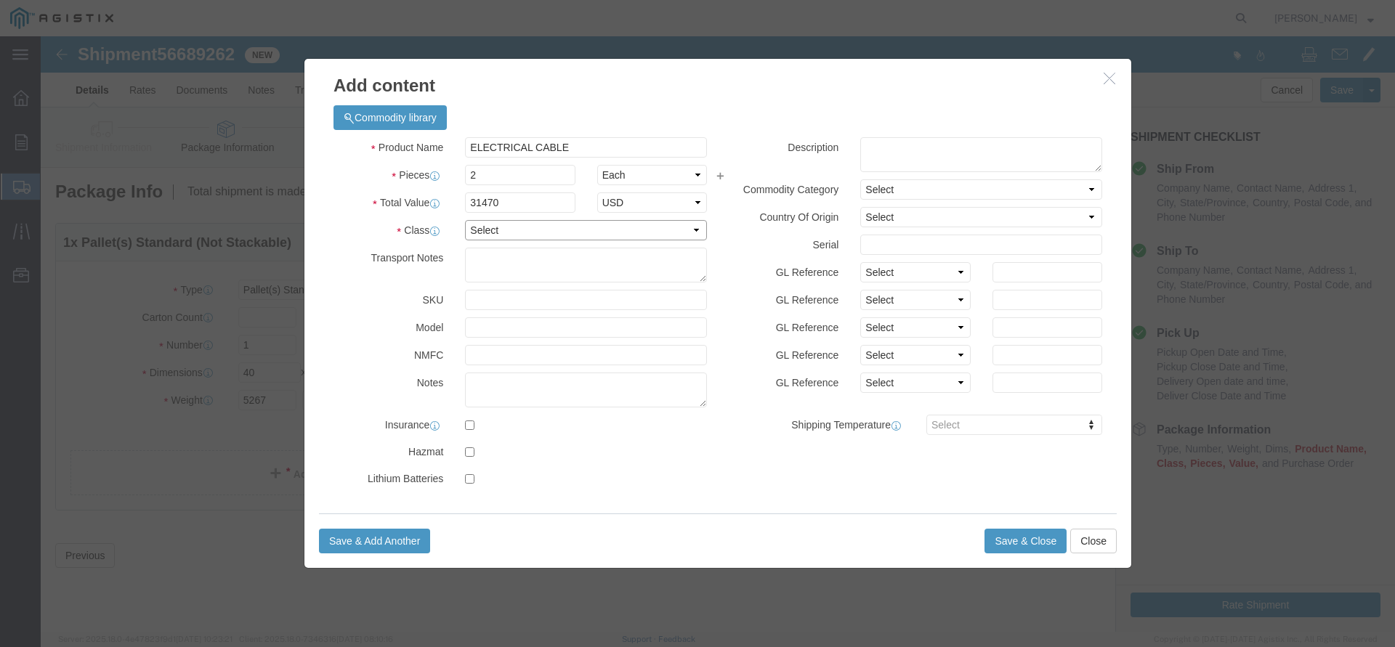
select select "60"
click button "Save & Close"
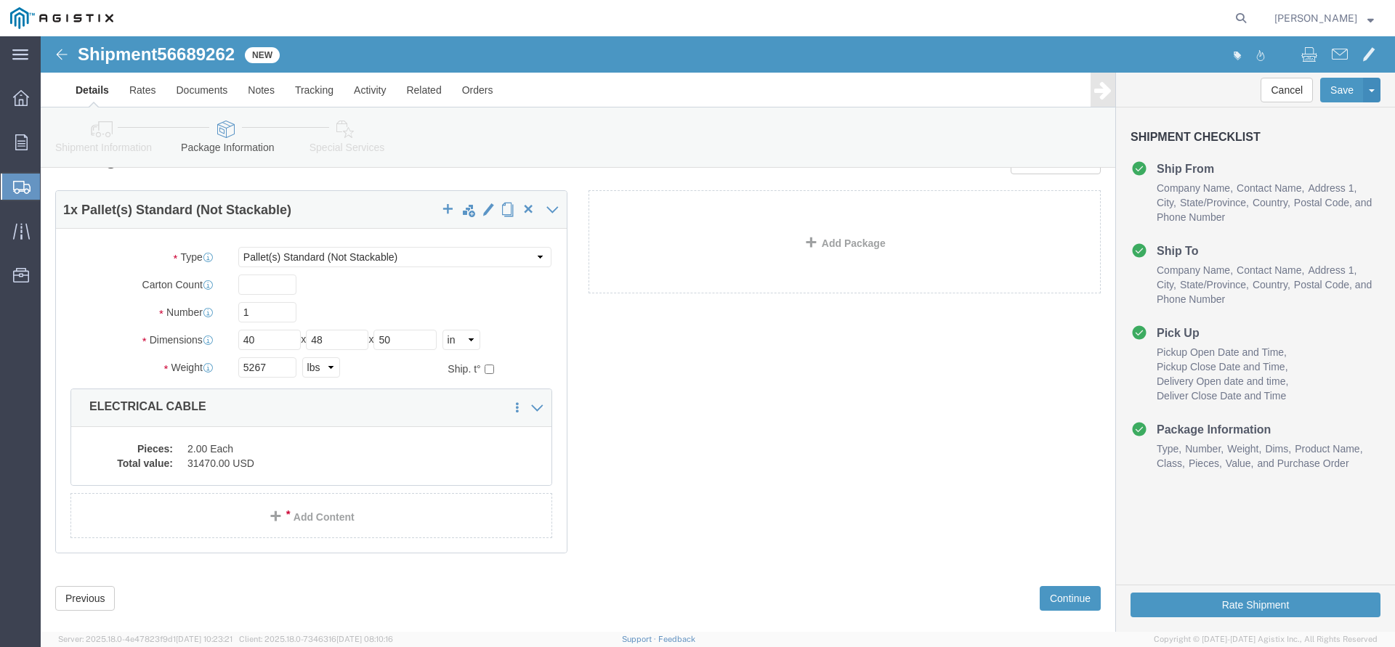
scroll to position [56, 0]
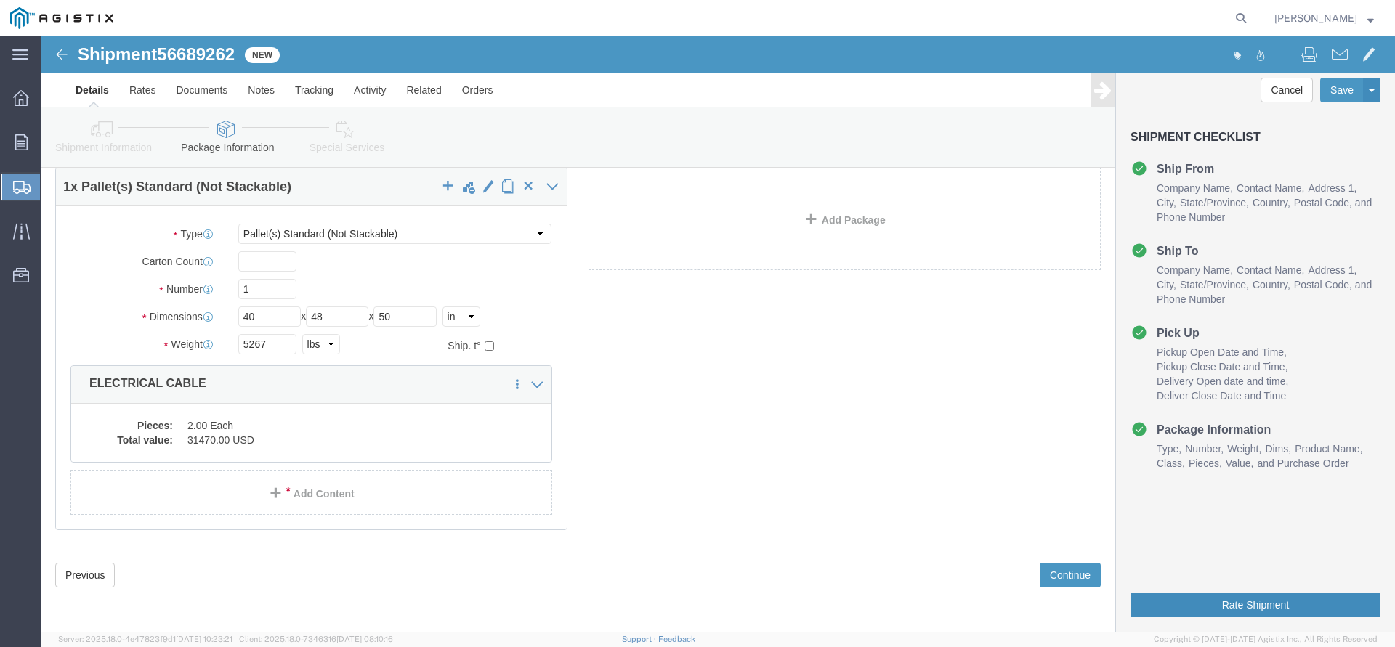
click button "Rate Shipment"
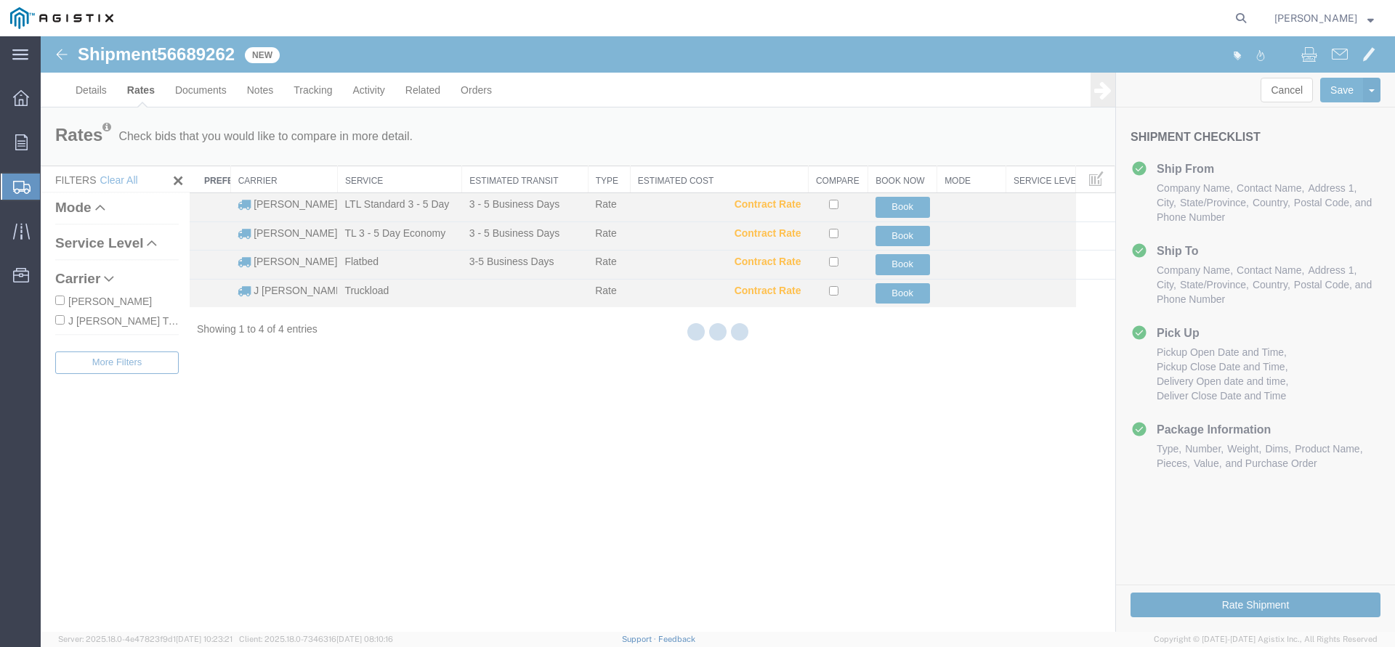
scroll to position [0, 0]
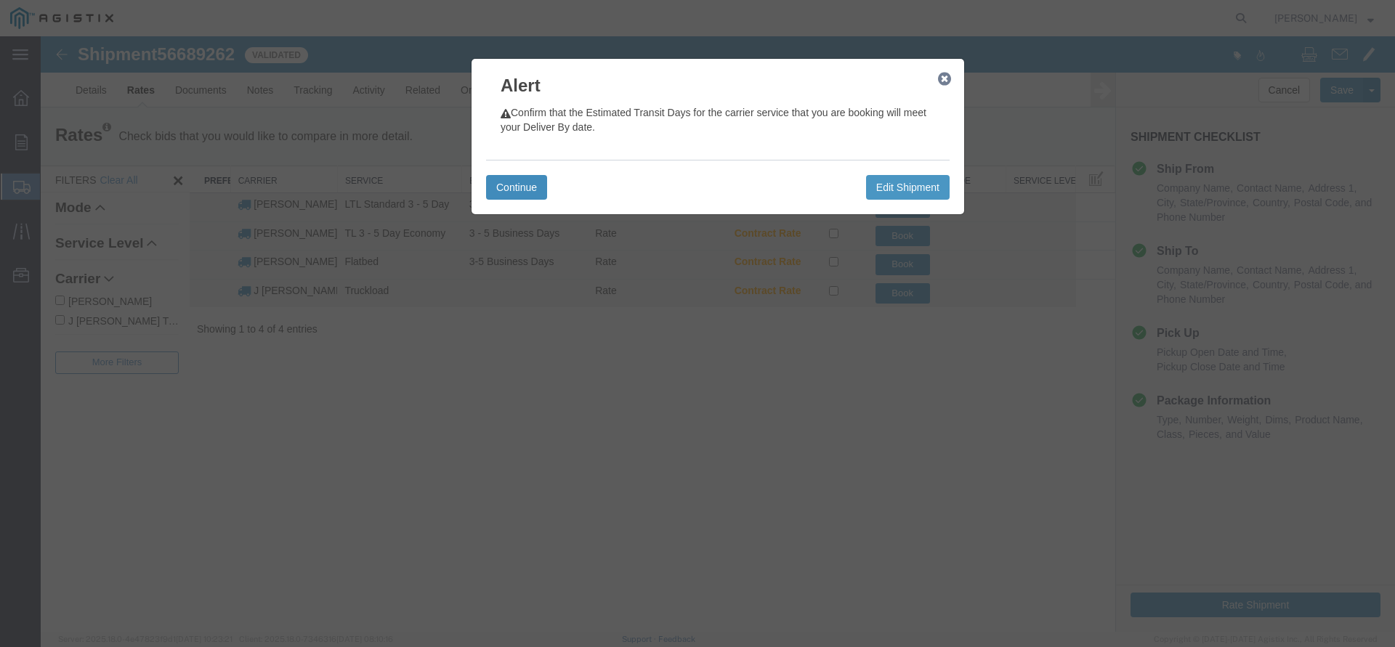
click at [532, 192] on button "Continue" at bounding box center [516, 187] width 61 height 25
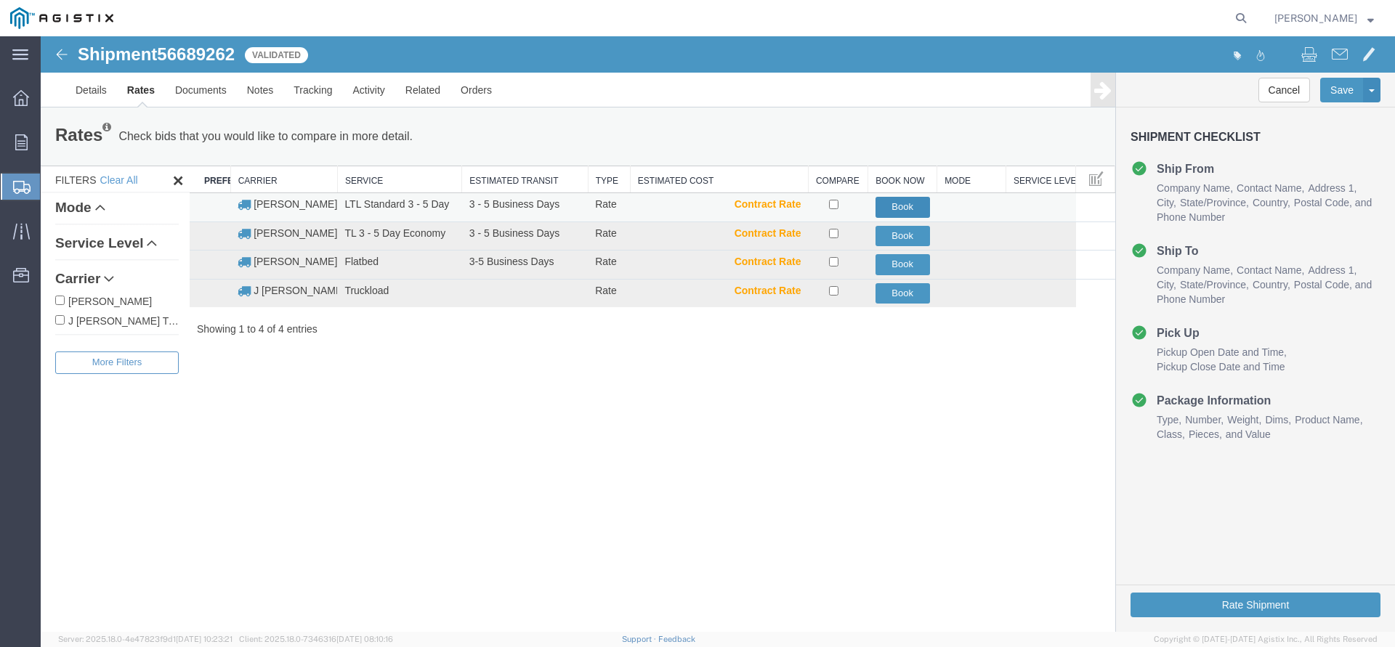
click at [910, 198] on button "Book" at bounding box center [902, 207] width 54 height 21
